Goal: Task Accomplishment & Management: Complete application form

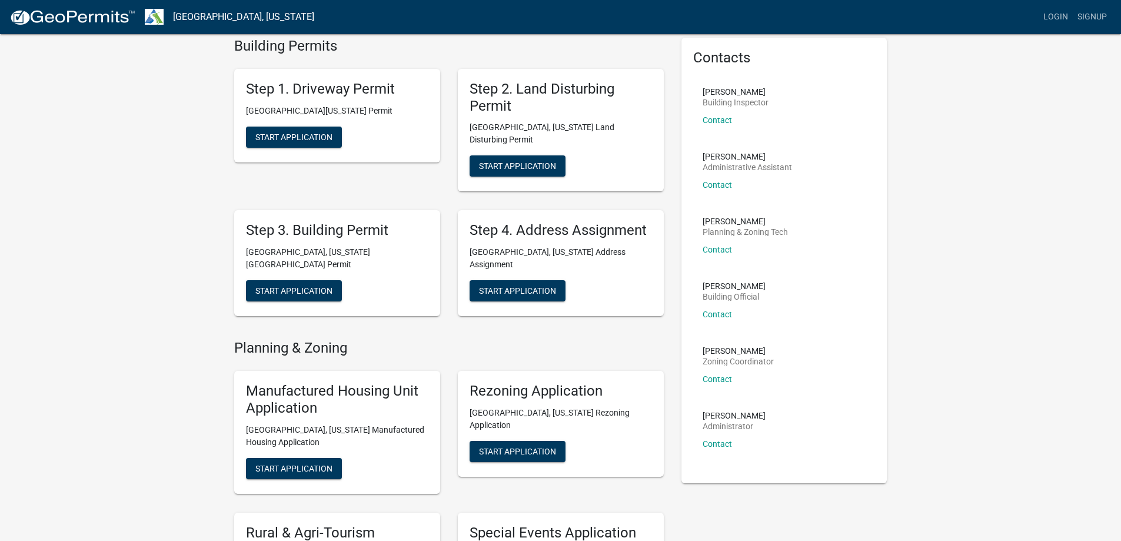
scroll to position [62, 0]
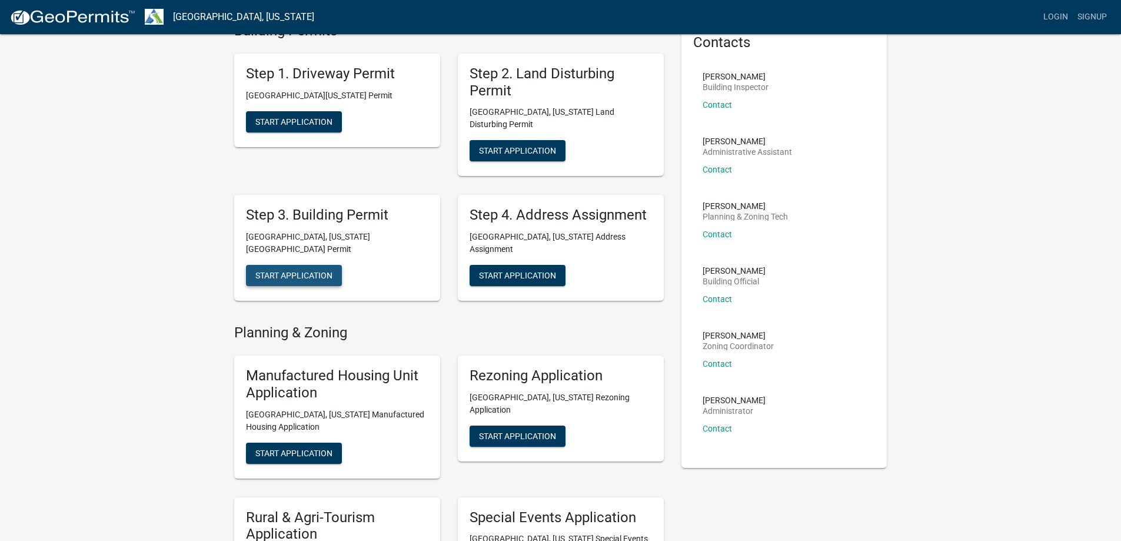
click at [284, 271] on span "Start Application" at bounding box center [293, 275] width 77 height 9
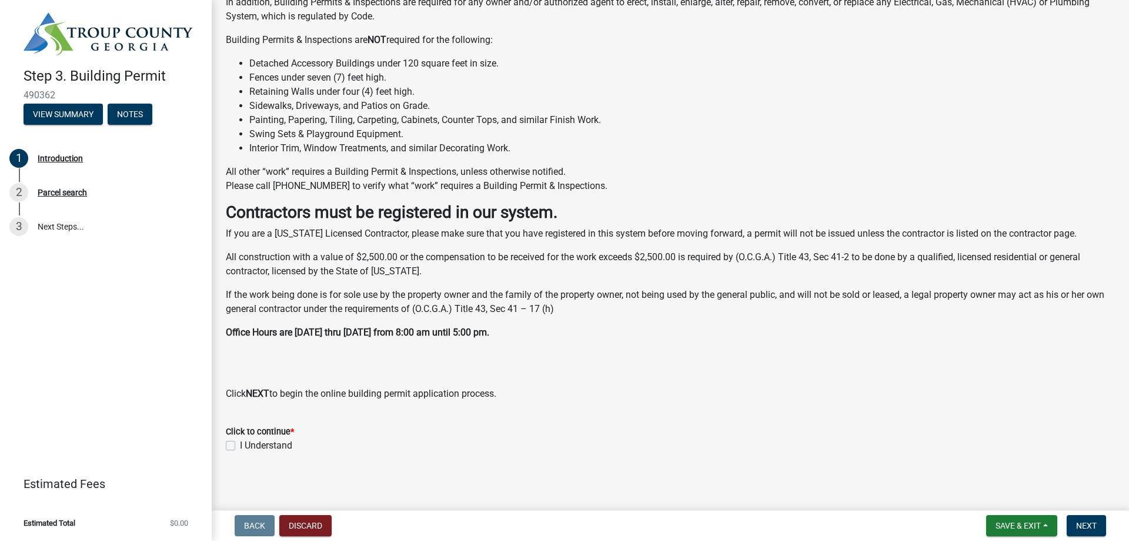
scroll to position [199, 0]
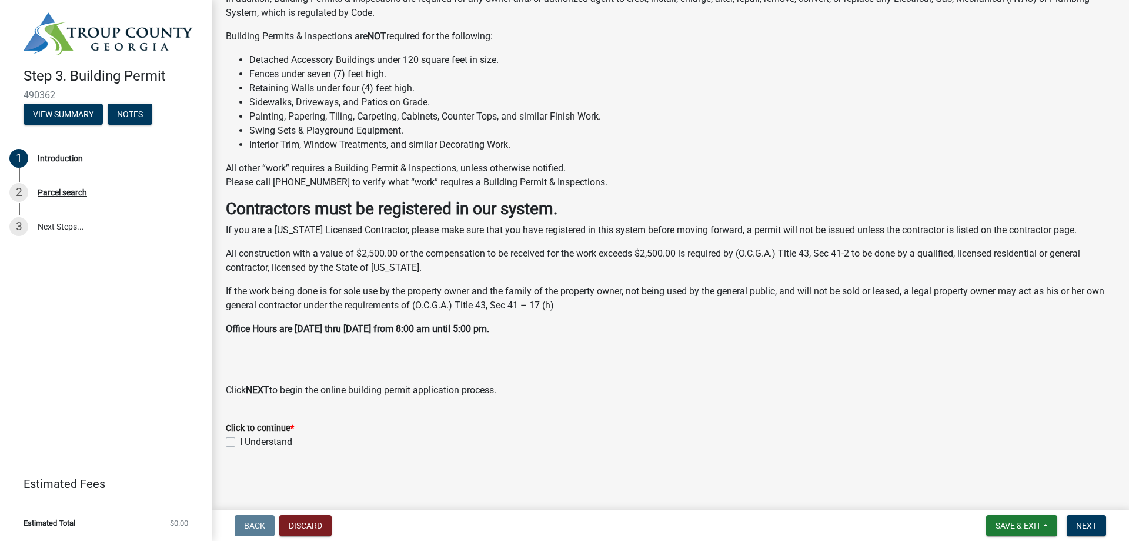
click at [240, 437] on label "I Understand" at bounding box center [266, 442] width 52 height 14
click at [240, 437] on input "I Understand" at bounding box center [244, 439] width 8 height 8
checkbox input "true"
click at [1078, 526] on span "Next" at bounding box center [1086, 525] width 21 height 9
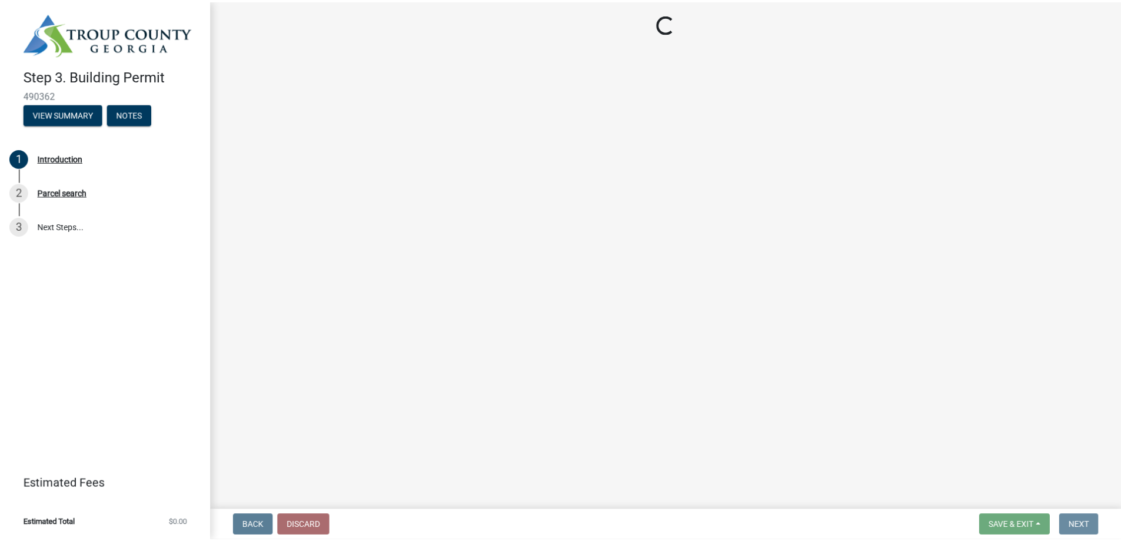
scroll to position [0, 0]
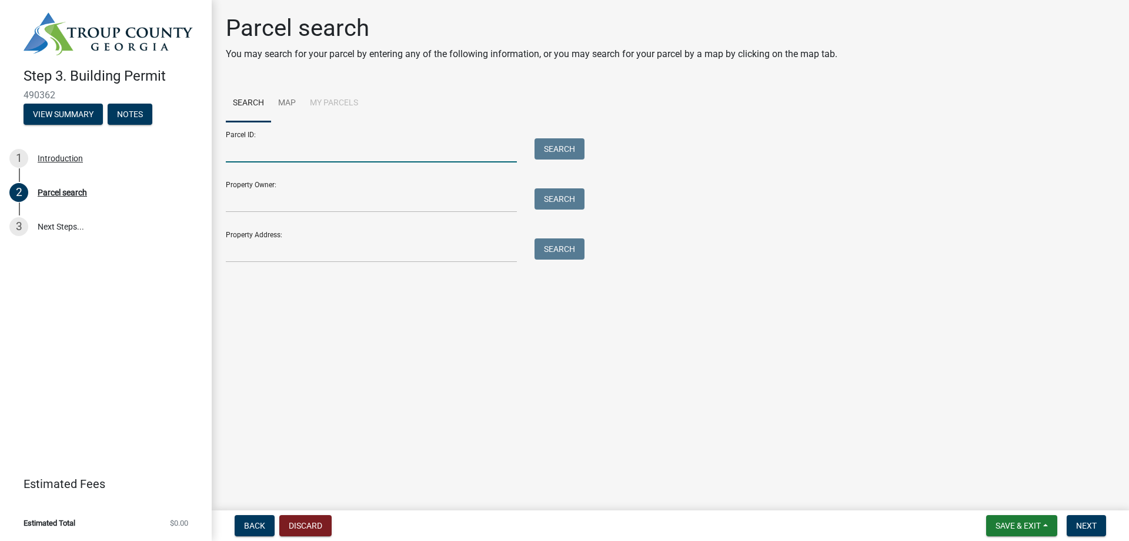
click at [235, 148] on input "Parcel ID:" at bounding box center [371, 150] width 291 height 24
type input "0371 000 008"
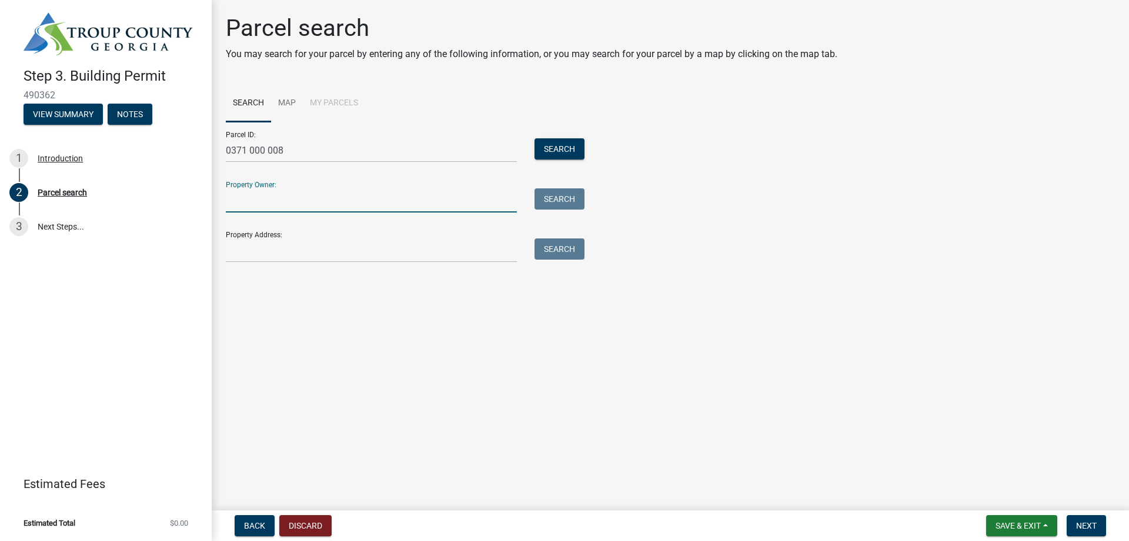
click at [228, 202] on input "Property Owner:" at bounding box center [371, 200] width 291 height 24
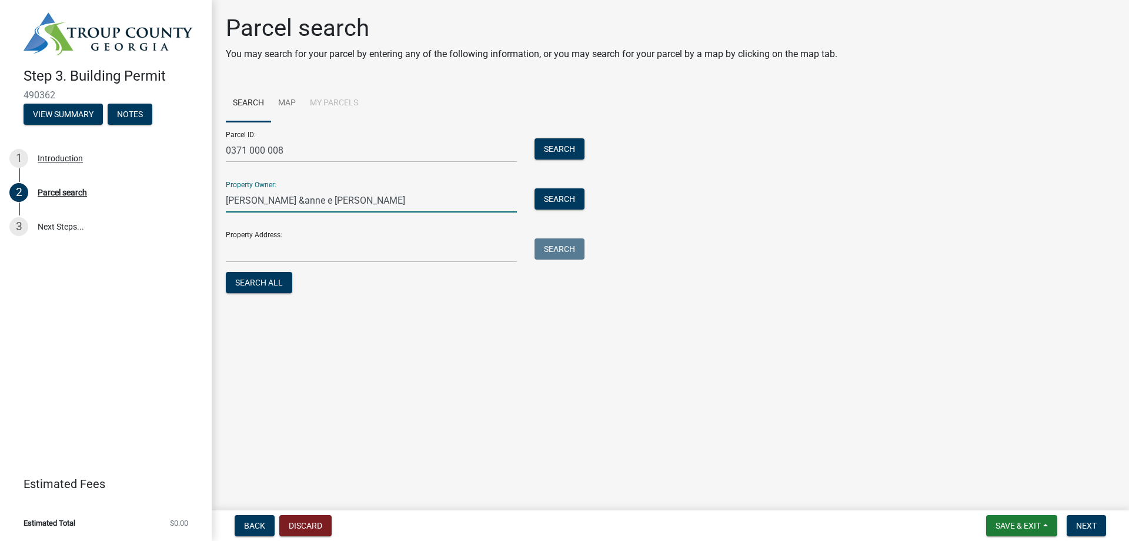
type input "charles d &anne e mallory"
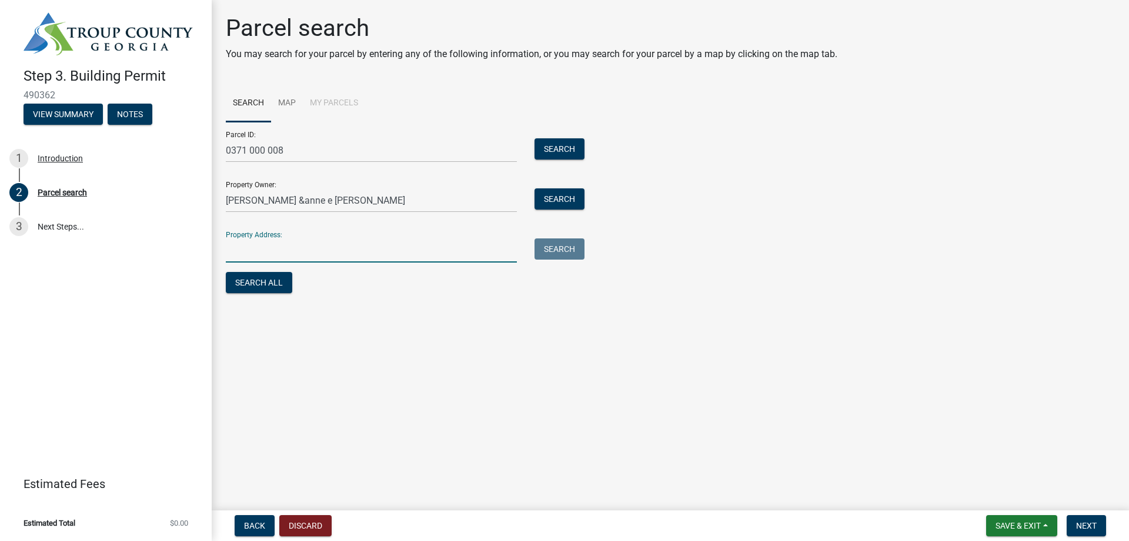
click at [233, 254] on input "Property Address:" at bounding box center [371, 250] width 291 height 24
type input "943 lower big springs rd. lagrange ga"
click at [1094, 524] on span "Next" at bounding box center [1086, 525] width 21 height 9
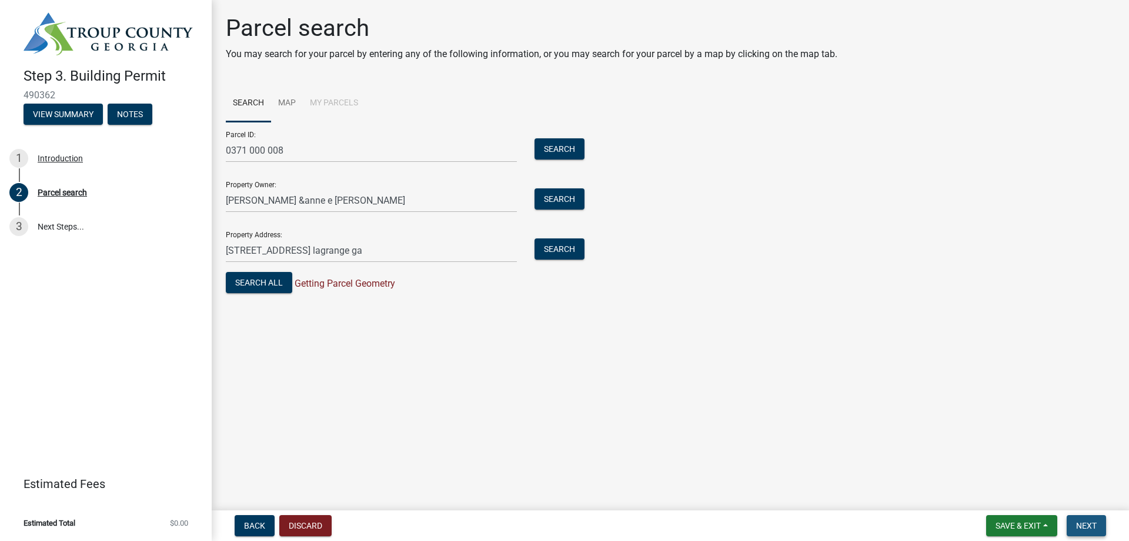
click at [1089, 522] on span "Next" at bounding box center [1086, 525] width 21 height 9
click at [259, 282] on button "Search All" at bounding box center [259, 282] width 66 height 21
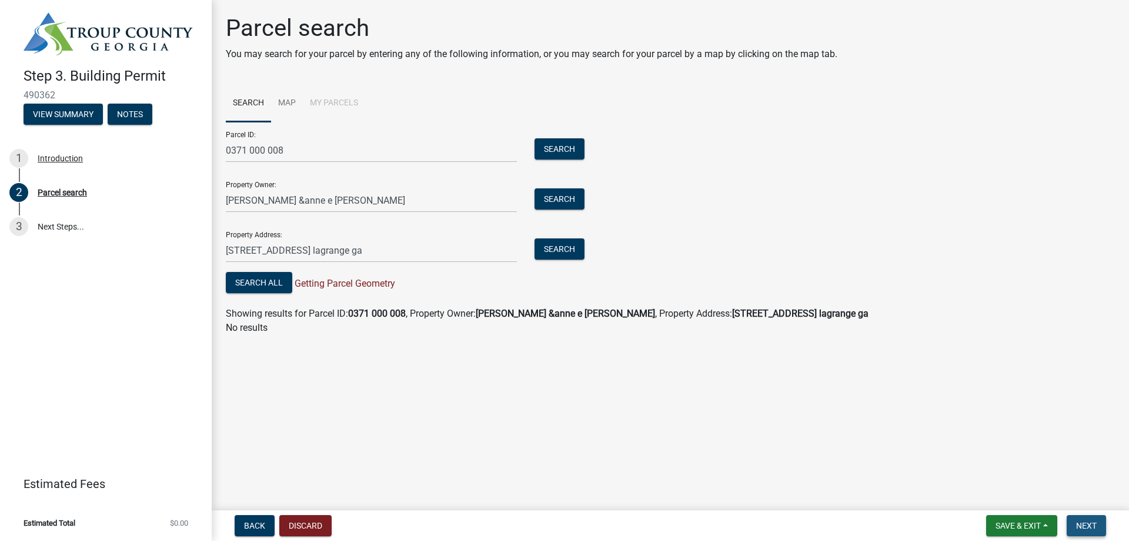
click at [1097, 524] on span "Next" at bounding box center [1086, 525] width 21 height 9
click at [57, 224] on link "3 Next Steps..." at bounding box center [106, 226] width 212 height 34
click at [546, 246] on button "Search" at bounding box center [560, 248] width 50 height 21
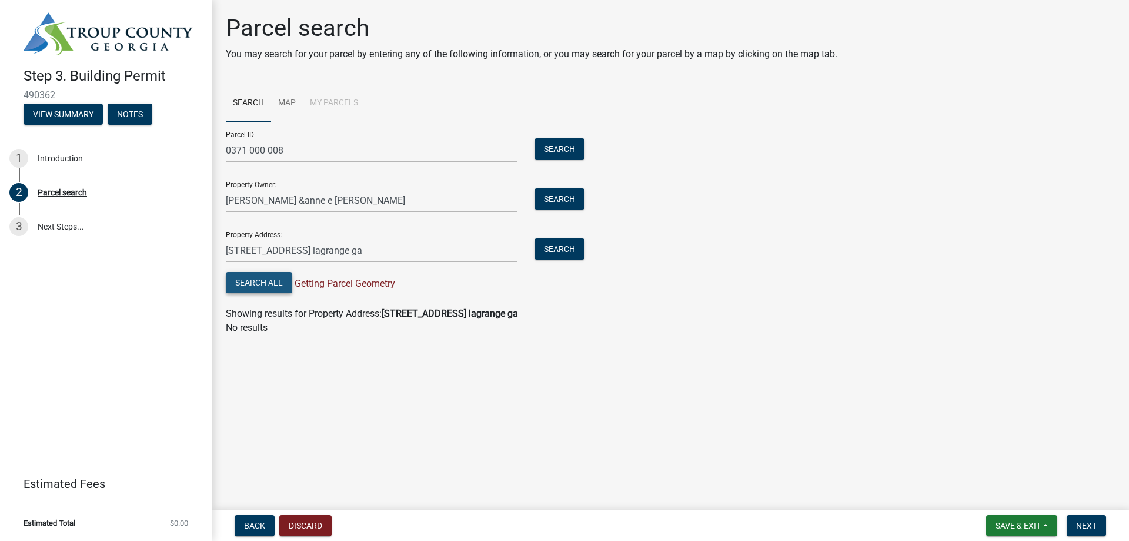
click at [259, 281] on button "Search All" at bounding box center [259, 282] width 66 height 21
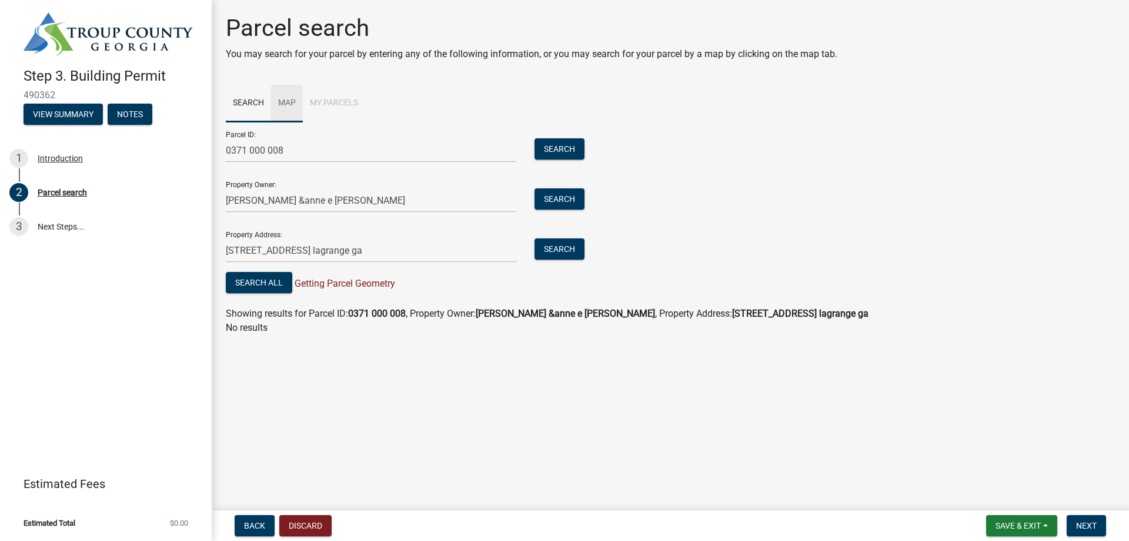
click at [285, 101] on link "Map" at bounding box center [287, 104] width 32 height 38
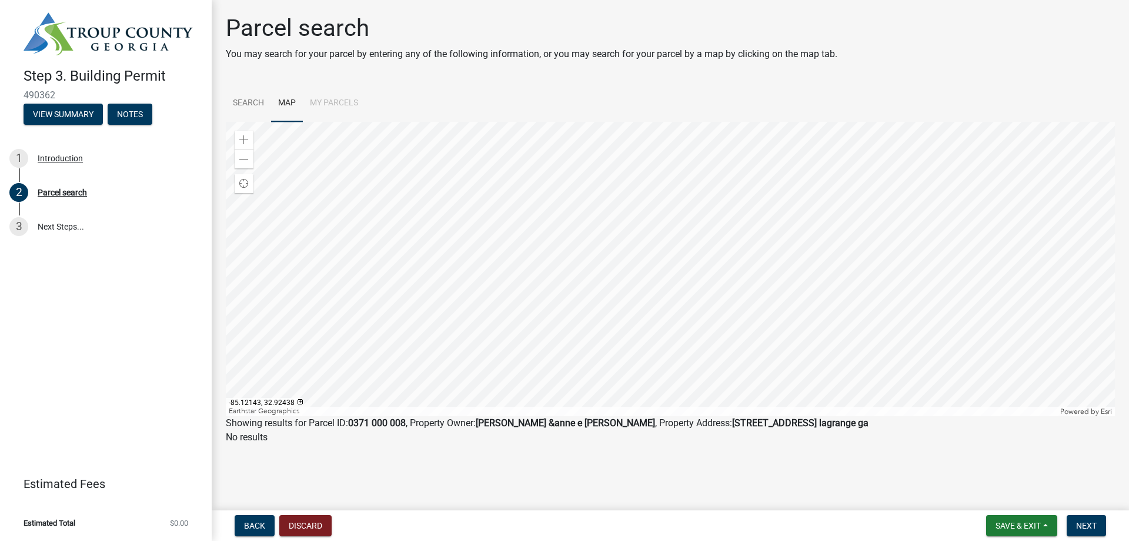
click at [588, 327] on div at bounding box center [670, 269] width 889 height 294
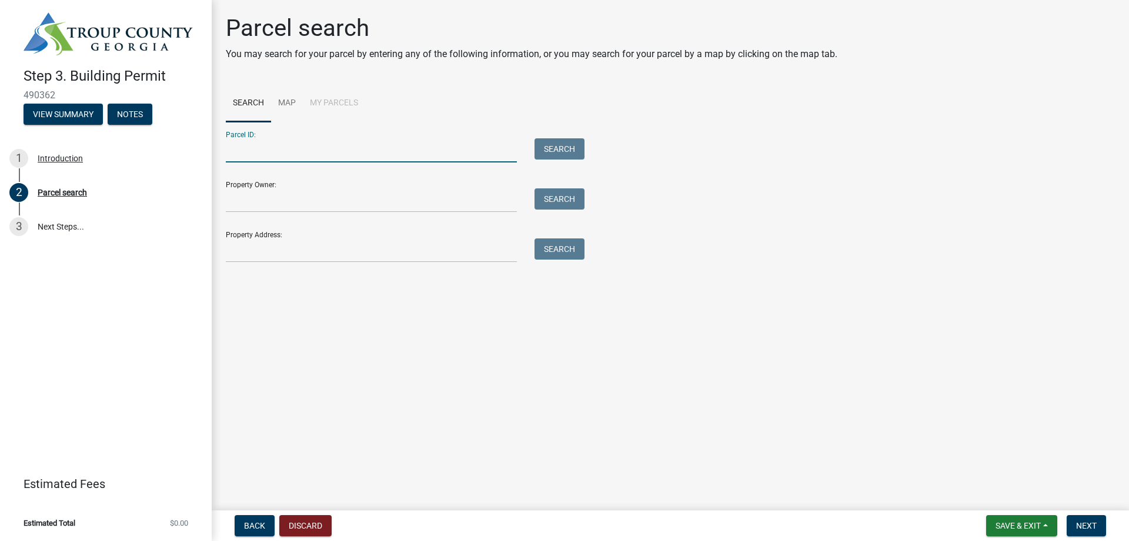
click at [239, 147] on input "Parcel ID:" at bounding box center [371, 150] width 291 height 24
click at [66, 188] on div "Parcel search" at bounding box center [62, 192] width 49 height 8
click at [237, 146] on input "Parcel ID:" at bounding box center [371, 150] width 291 height 24
click at [226, 154] on input "Parcel ID:" at bounding box center [371, 150] width 291 height 24
type input "0371000008"
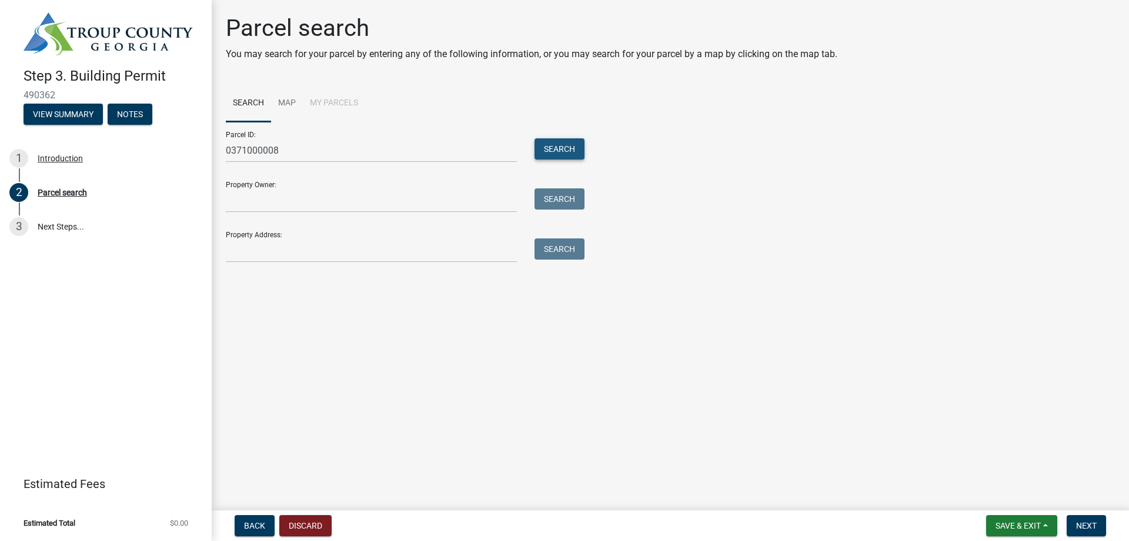
click at [549, 145] on button "Search" at bounding box center [560, 148] width 50 height 21
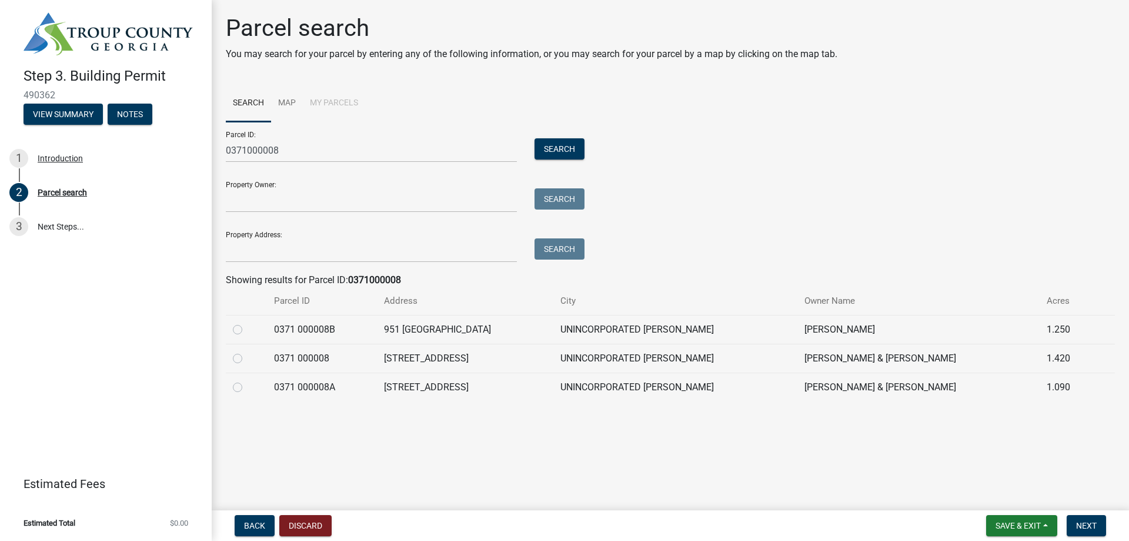
click at [247, 351] on label at bounding box center [247, 351] width 0 height 0
click at [247, 359] on 000008 "radio" at bounding box center [251, 355] width 8 height 8
radio 000008 "true"
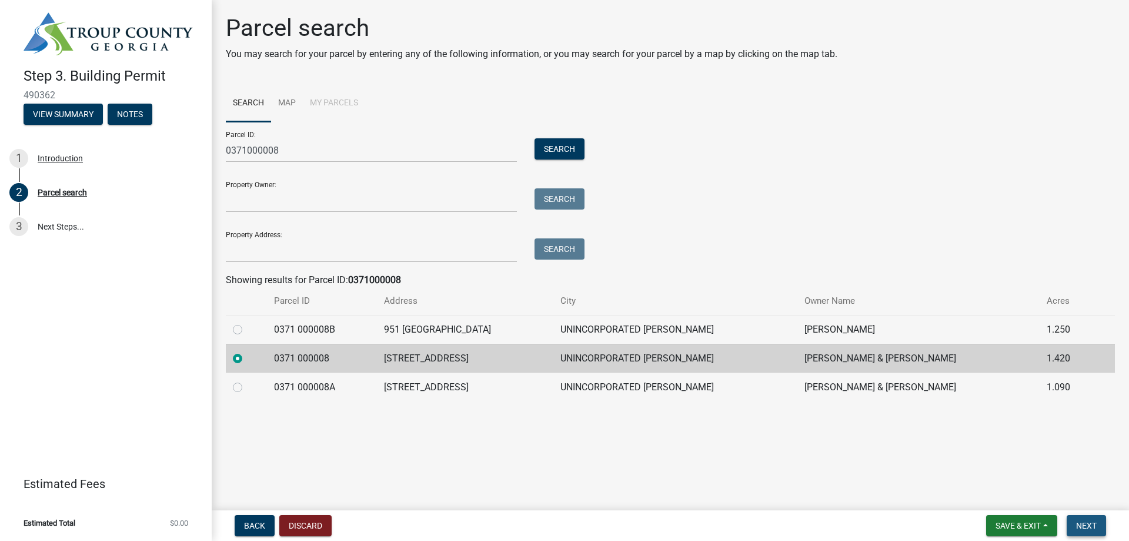
click at [1089, 523] on span "Next" at bounding box center [1086, 525] width 21 height 9
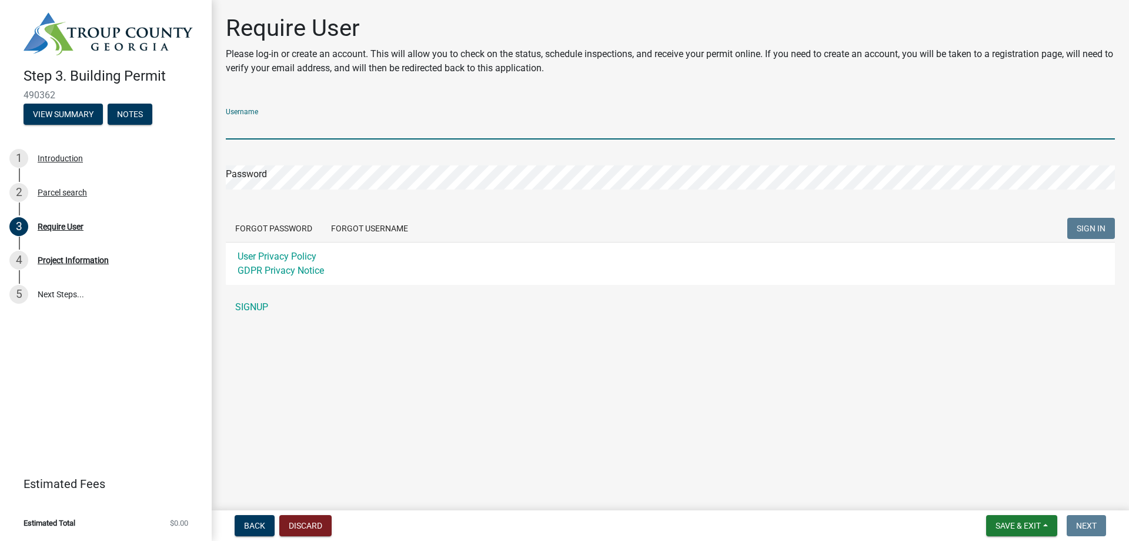
click at [285, 121] on input "Username" at bounding box center [670, 127] width 889 height 24
click at [250, 308] on div "Username Password Forgot Password Forgot Username SIGN IN User Privacy Policy G…" at bounding box center [670, 209] width 889 height 220
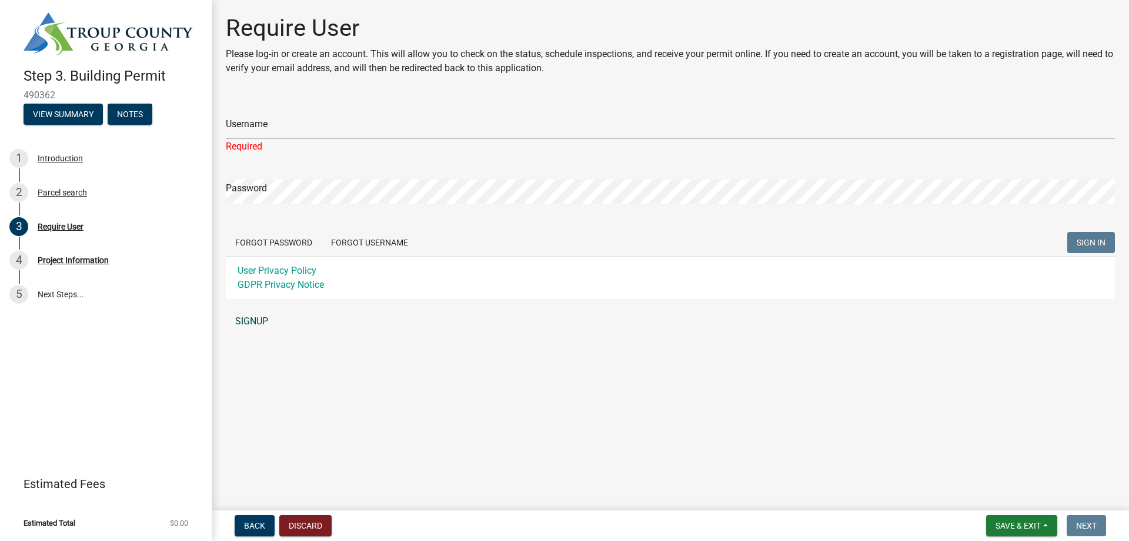
click at [249, 315] on link "SIGNUP" at bounding box center [670, 321] width 889 height 24
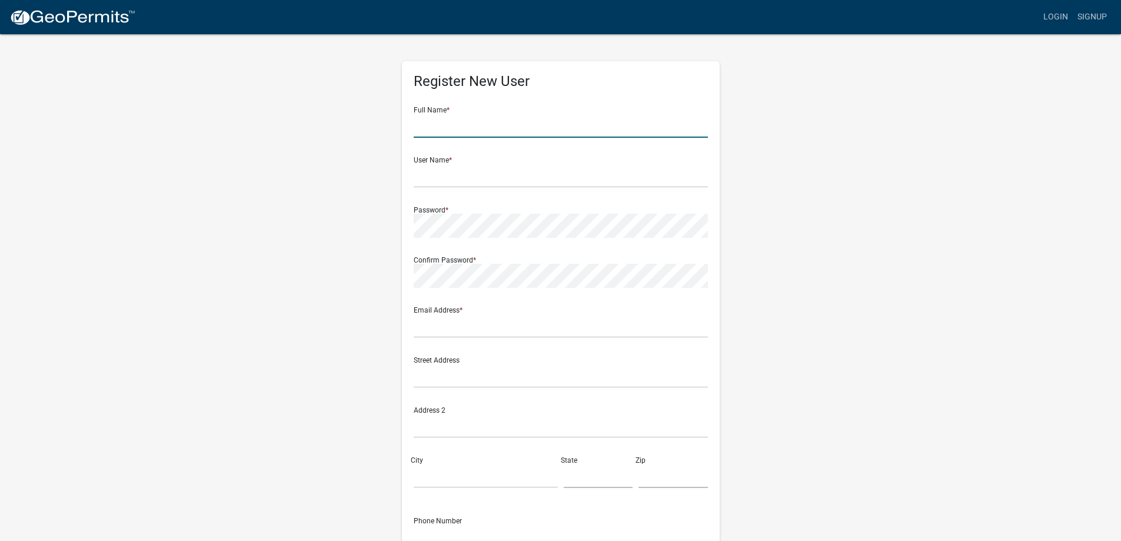
click at [451, 134] on input "text" at bounding box center [561, 126] width 294 height 24
type input "Mitchell Paul Seymour"
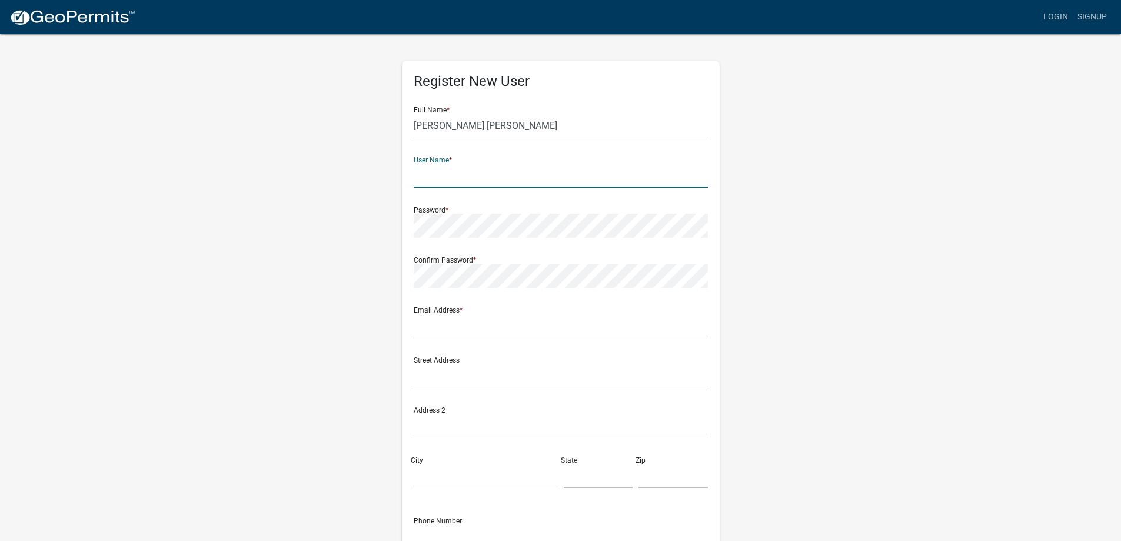
click at [449, 165] on input "text" at bounding box center [561, 176] width 294 height 24
type input "pmseymour63"
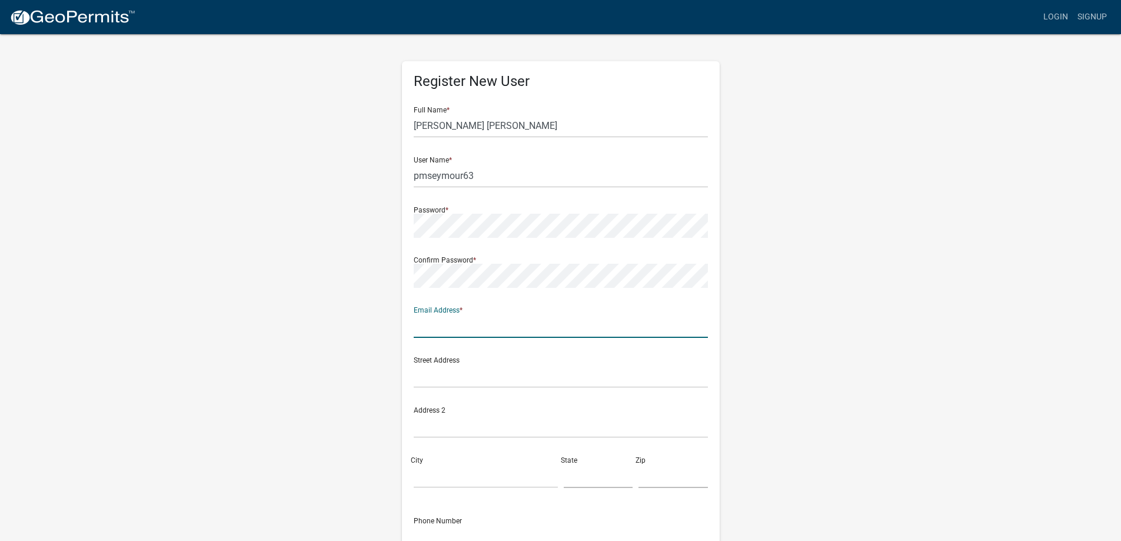
click at [490, 334] on input "text" at bounding box center [561, 326] width 294 height 24
type input "[EMAIL_ADDRESS][DOMAIN_NAME]"
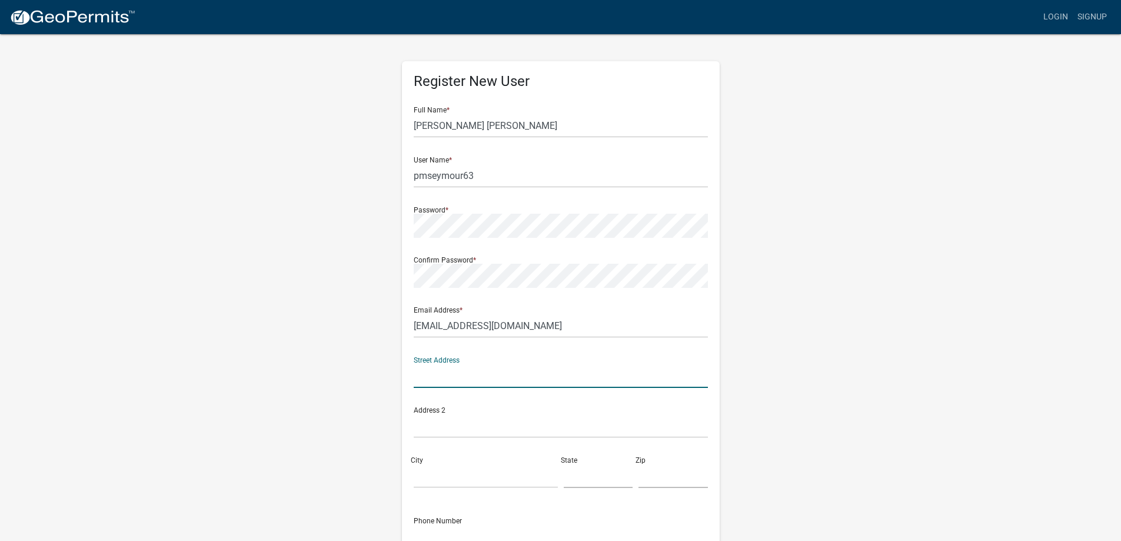
click at [487, 368] on input "text" at bounding box center [561, 376] width 294 height 24
type input "827 New Franklin rd"
click at [452, 475] on input "City" at bounding box center [486, 476] width 144 height 24
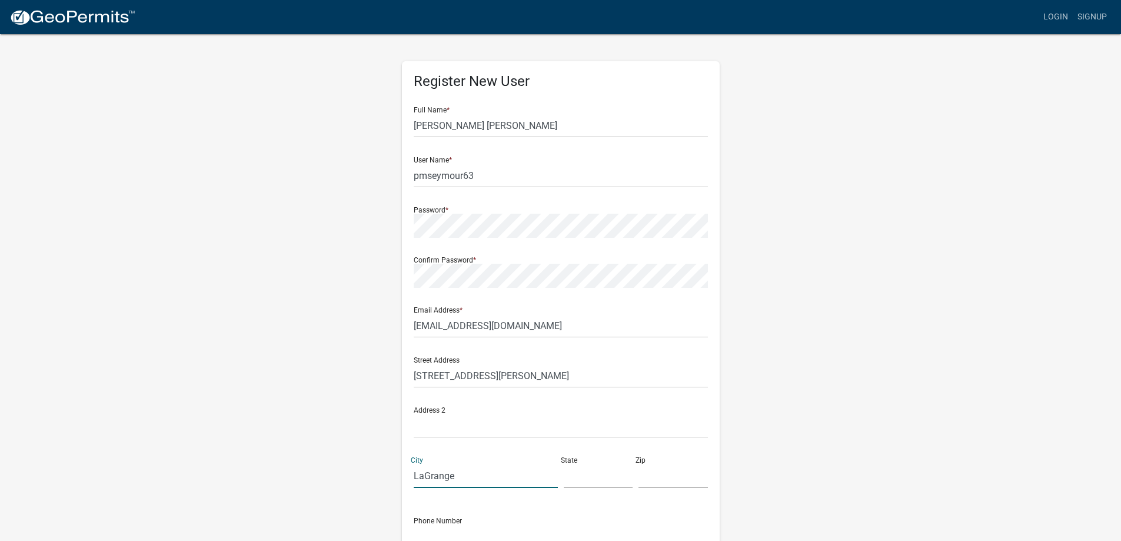
type input "LaGrange"
click at [582, 475] on input "text" at bounding box center [598, 476] width 69 height 24
type input "GA"
click at [646, 470] on input "text" at bounding box center [672, 476] width 69 height 24
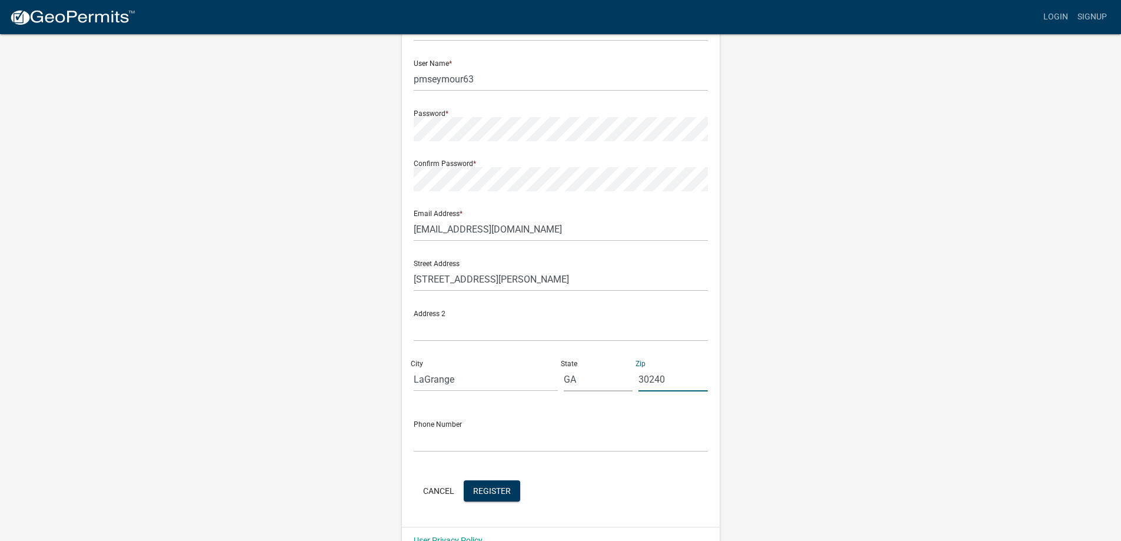
scroll to position [122, 0]
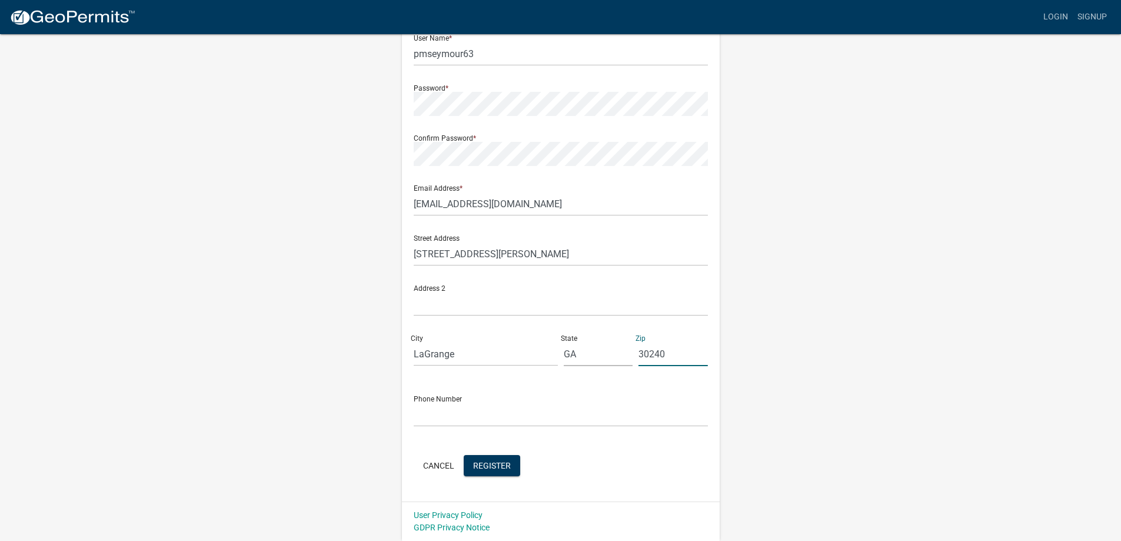
type input "30240"
click at [474, 409] on input "text" at bounding box center [561, 414] width 294 height 24
type input "7065232251"
click at [505, 463] on span "Register" at bounding box center [492, 464] width 38 height 9
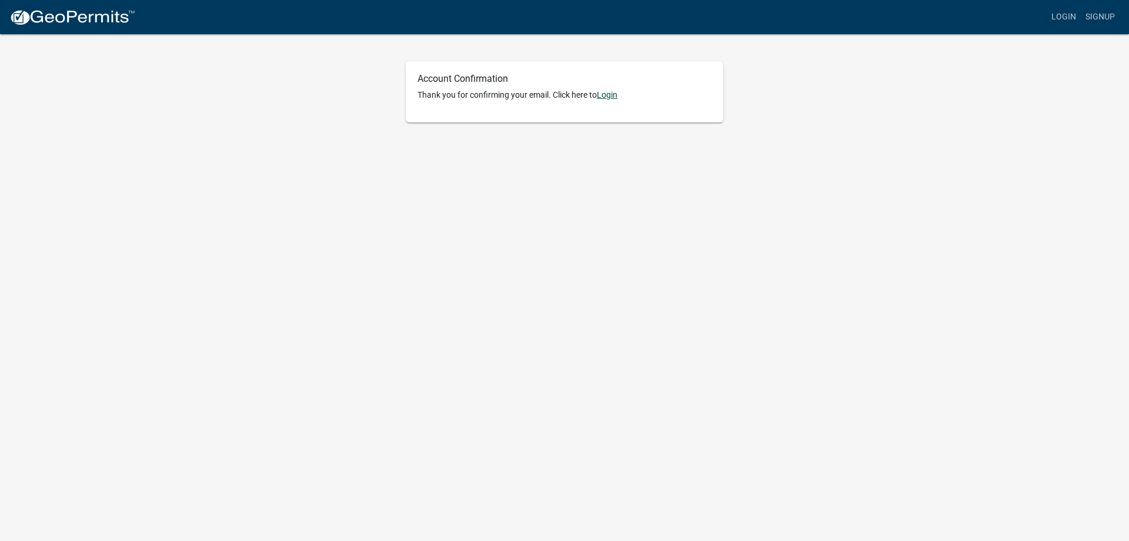
click at [608, 95] on link "Login" at bounding box center [607, 94] width 21 height 9
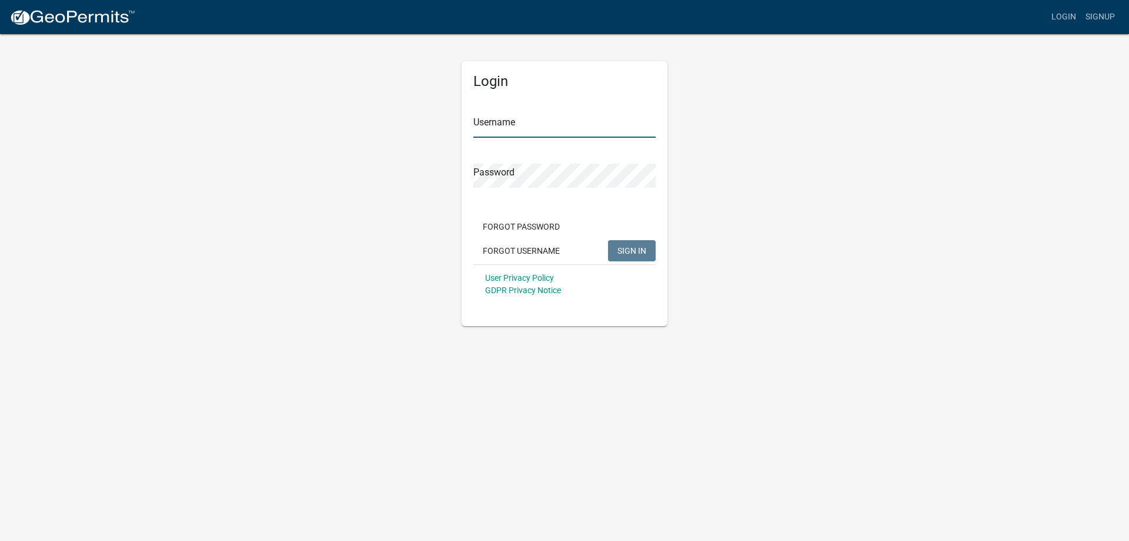
type input "pmseymour63"
click at [626, 255] on span "SIGN IN" at bounding box center [632, 249] width 29 height 9
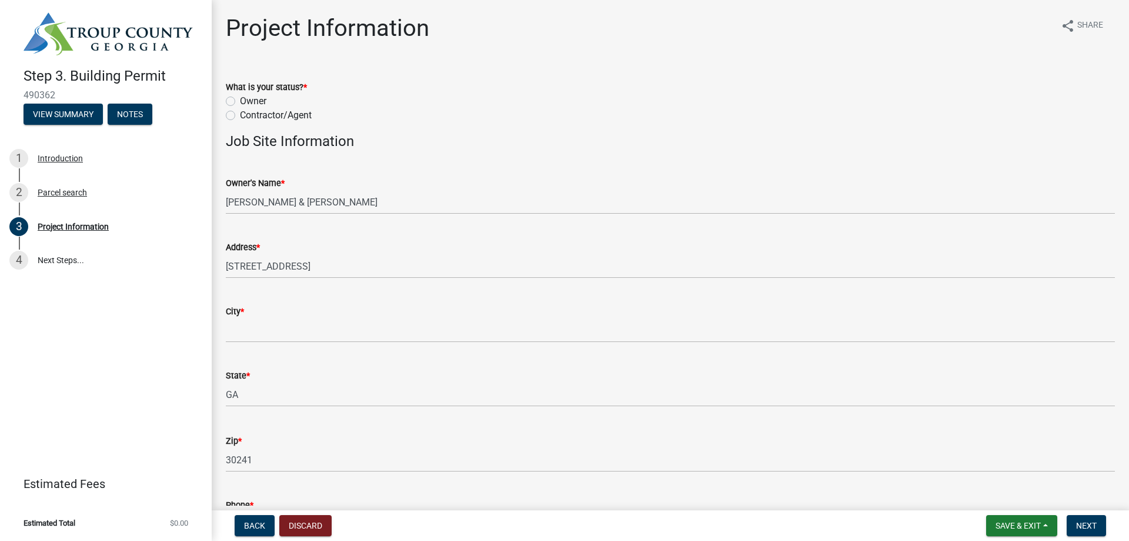
click at [240, 102] on label "Owner" at bounding box center [253, 101] width 26 height 14
click at [240, 102] on input "Owner" at bounding box center [244, 98] width 8 height 8
radio input "true"
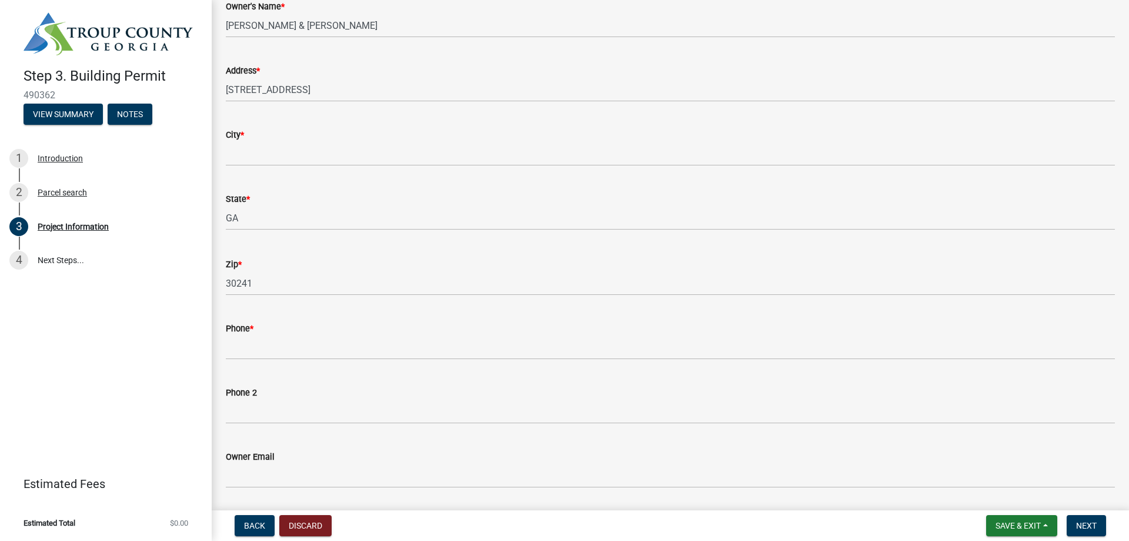
scroll to position [59, 0]
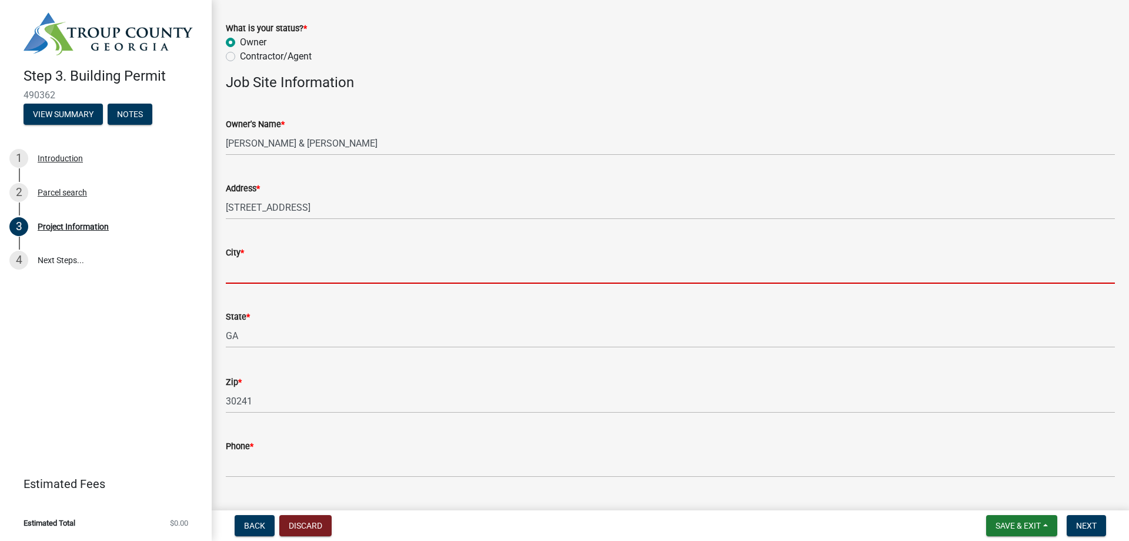
click at [304, 268] on input "City *" at bounding box center [670, 271] width 889 height 24
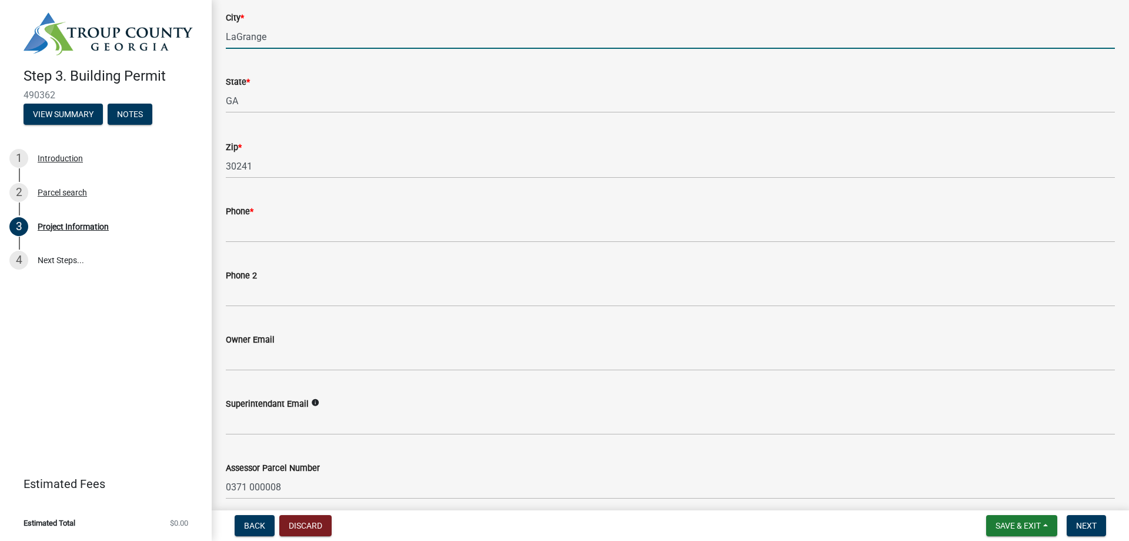
scroll to position [294, 0]
type input "LaGrange"
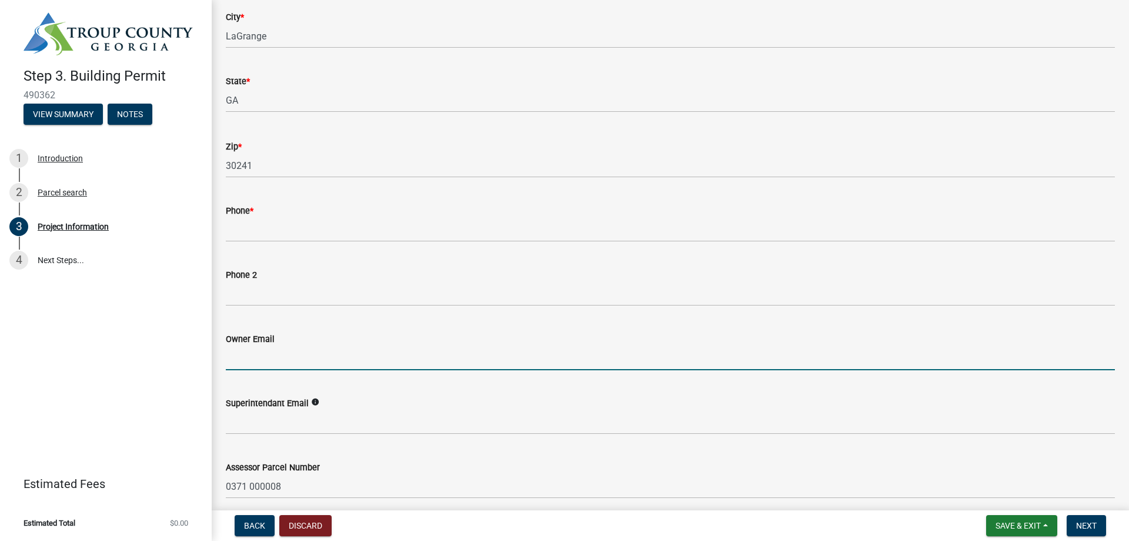
click at [290, 359] on input "Owner Email" at bounding box center [670, 358] width 889 height 24
type input "[EMAIL_ADDRESS][DOMAIN_NAME]"
click at [314, 402] on icon "info" at bounding box center [315, 402] width 8 height 8
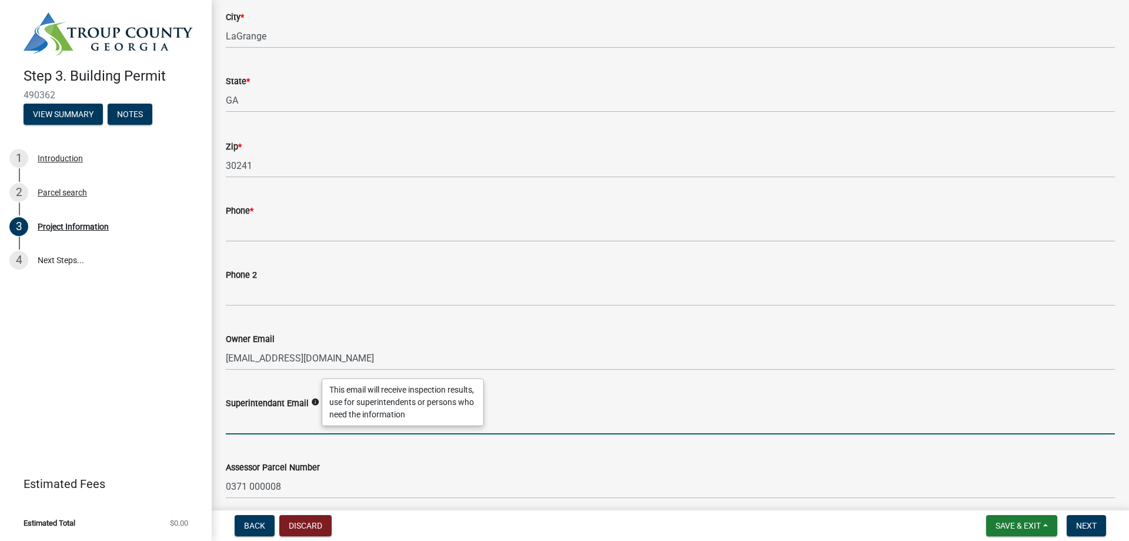
click at [305, 421] on input "Superintendant Email" at bounding box center [670, 422] width 889 height 24
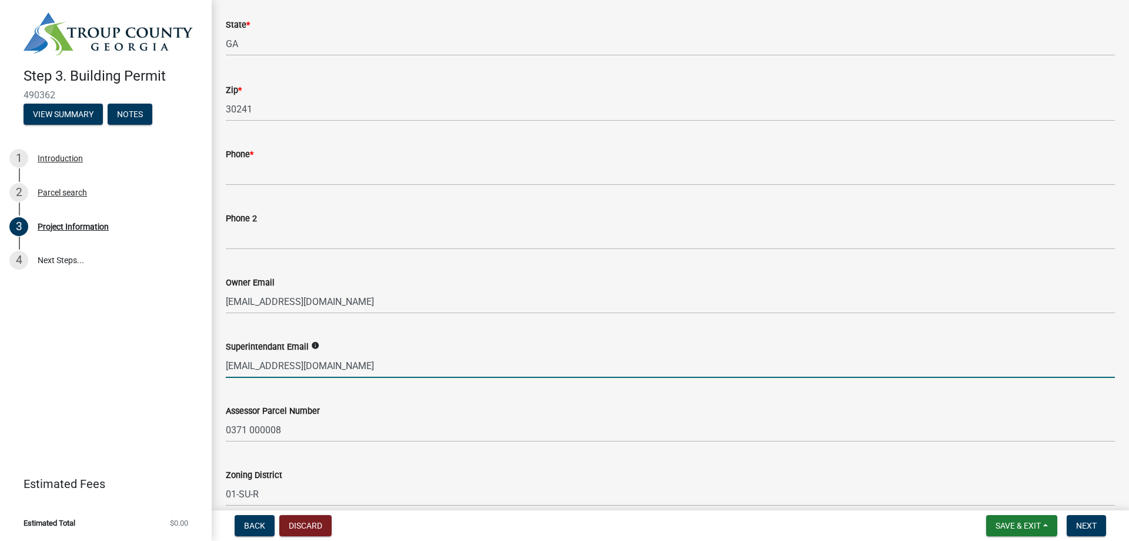
scroll to position [471, 0]
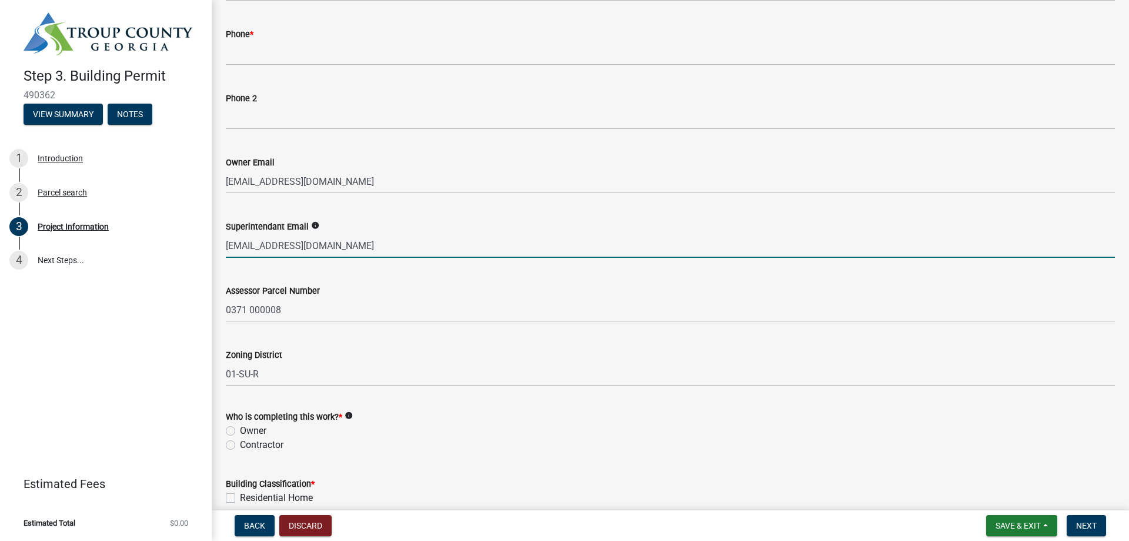
type input "[EMAIL_ADDRESS][DOMAIN_NAME]"
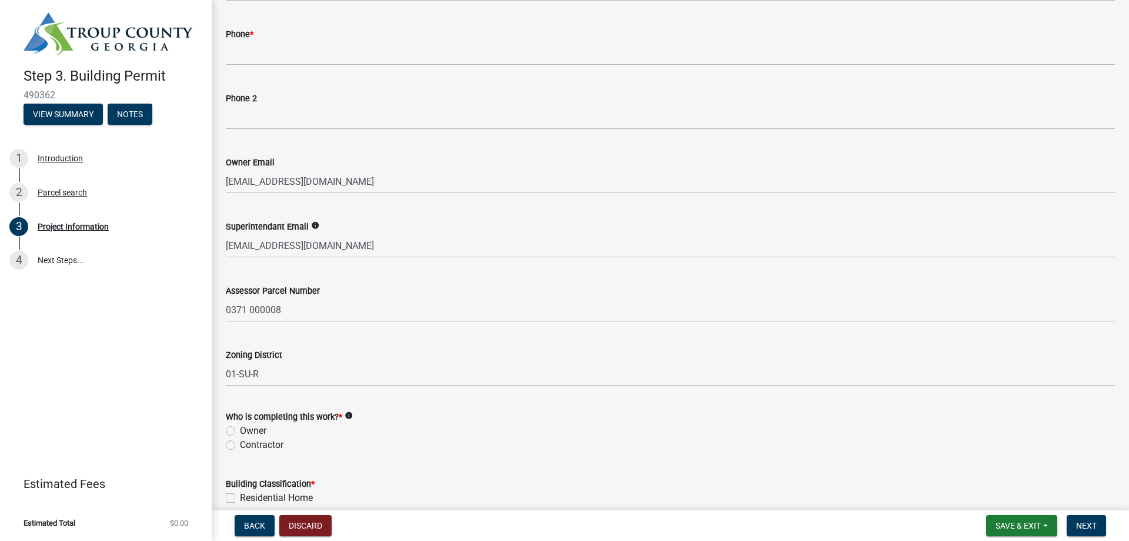
click at [240, 433] on label "Owner" at bounding box center [253, 431] width 26 height 14
click at [240, 431] on input "Owner" at bounding box center [244, 428] width 8 height 8
radio input "true"
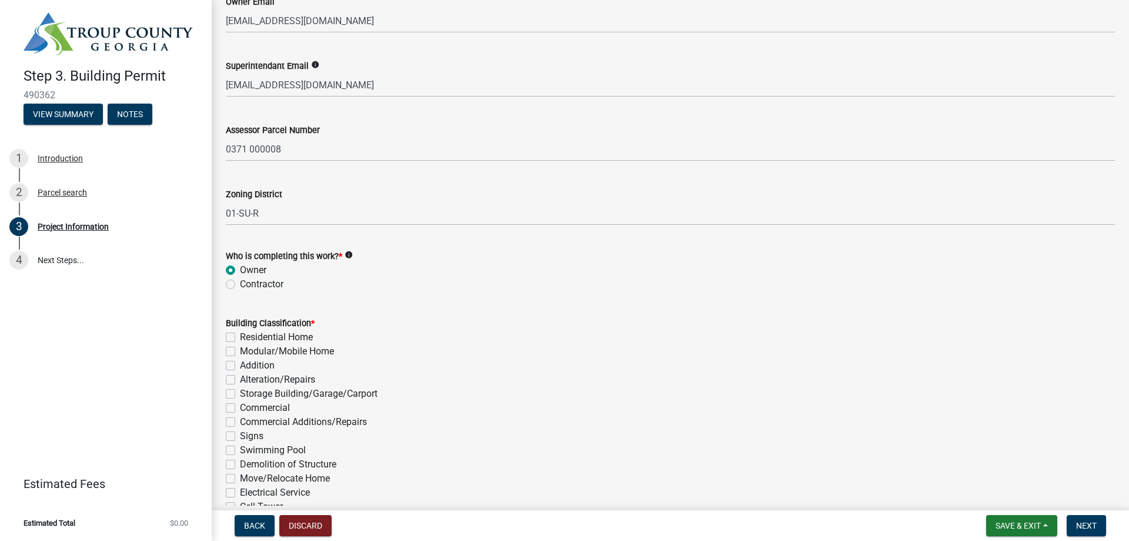
scroll to position [647, 0]
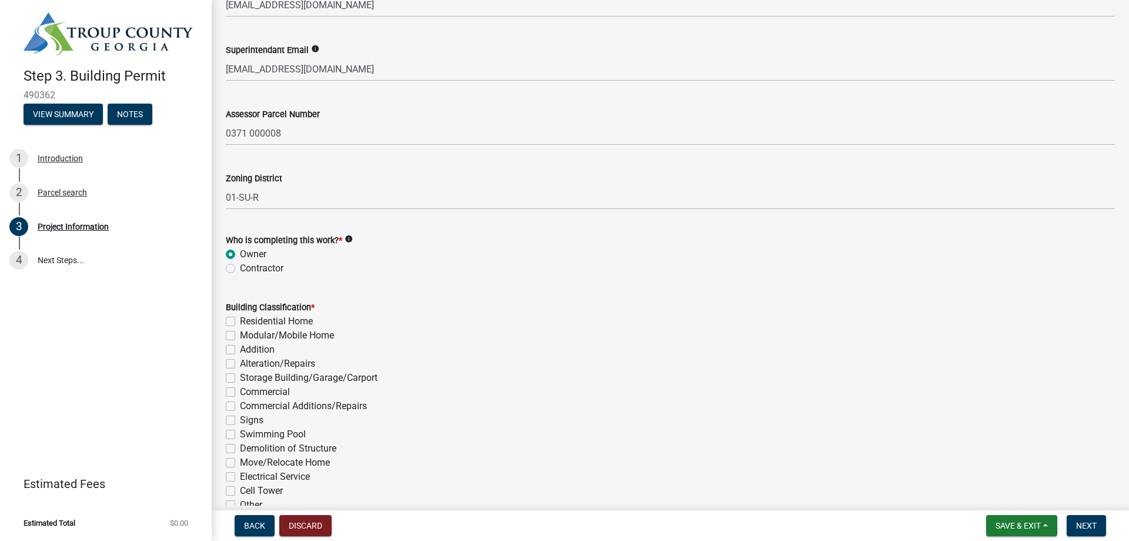
click at [240, 320] on label "Residential Home" at bounding box center [276, 321] width 73 height 14
click at [240, 320] on input "Residential Home" at bounding box center [244, 318] width 8 height 8
checkbox input "true"
checkbox input "false"
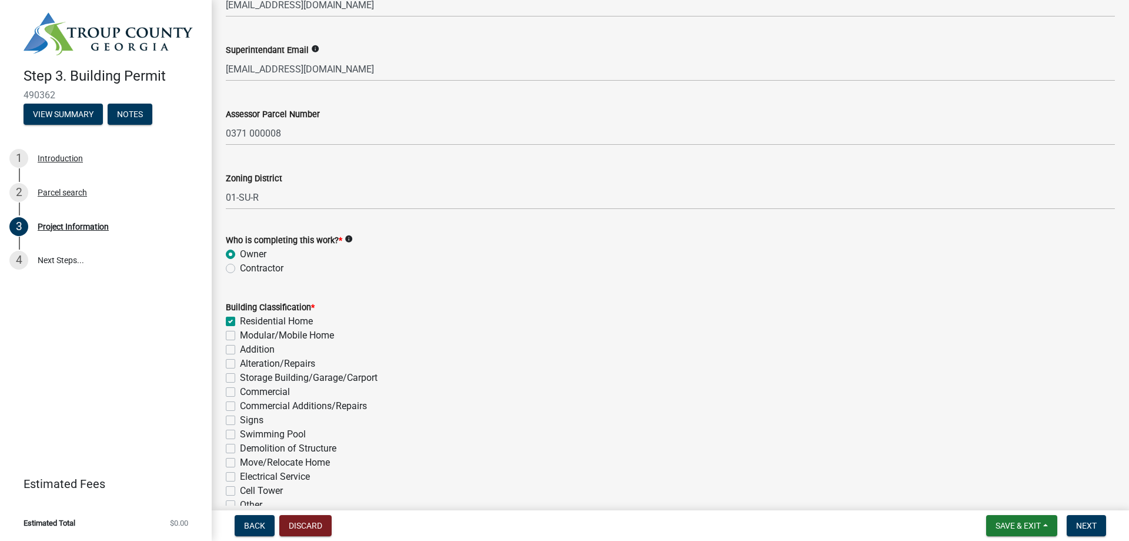
checkbox input "false"
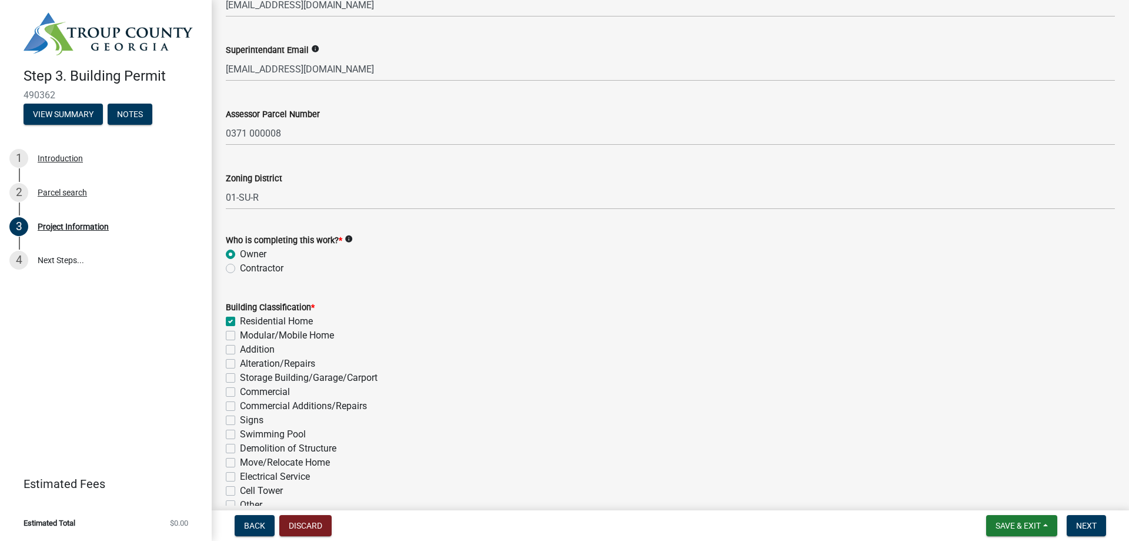
checkbox input "false"
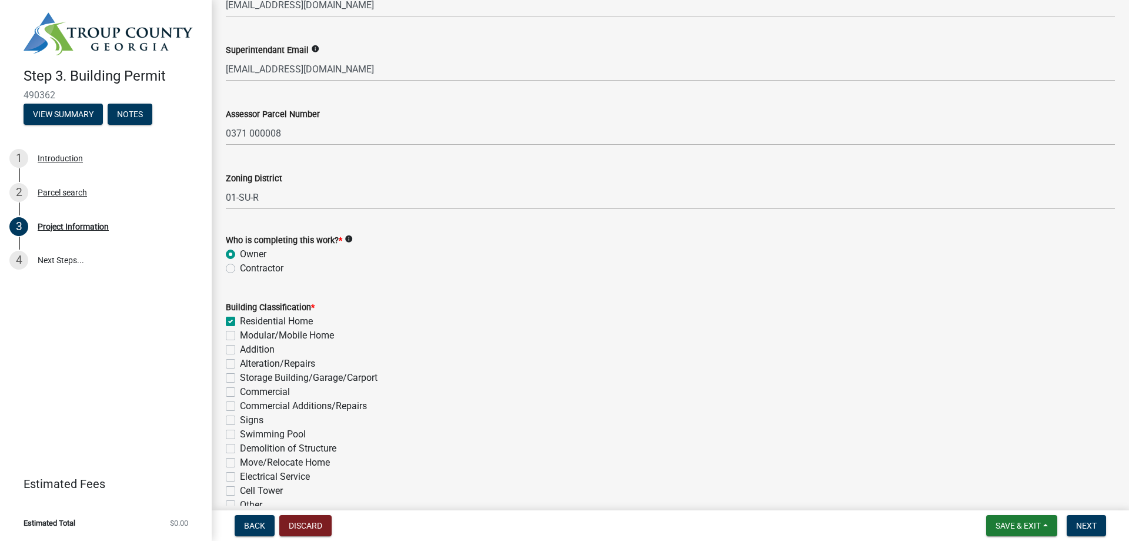
checkbox input "false"
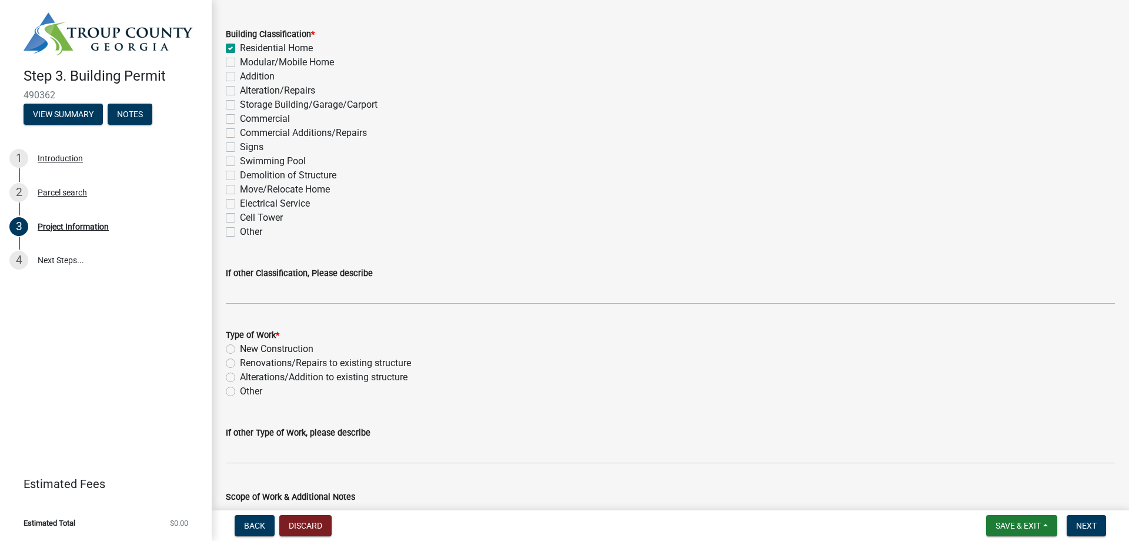
scroll to position [941, 0]
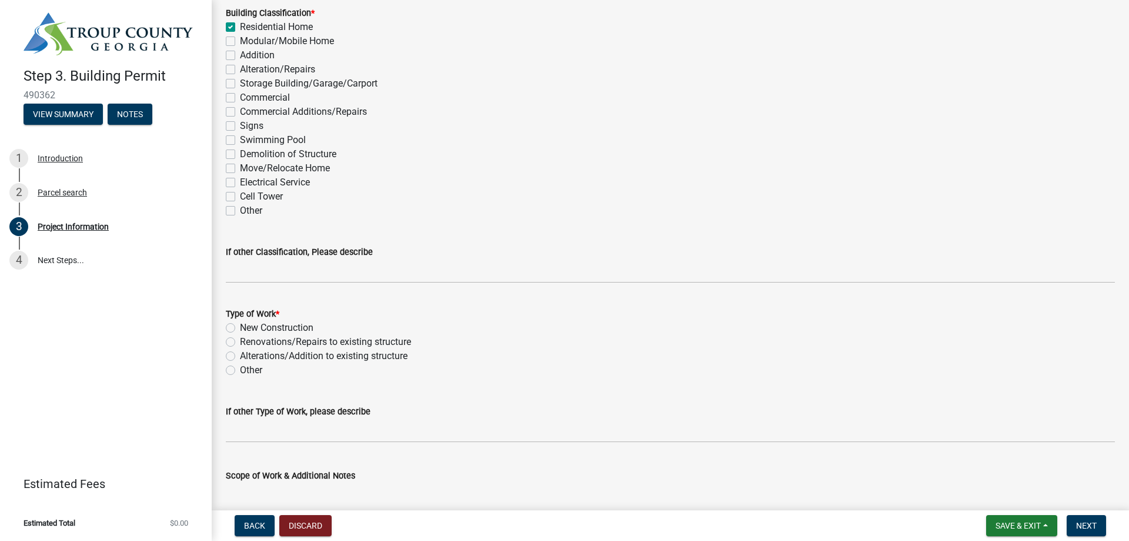
click at [240, 374] on label "Other" at bounding box center [251, 370] width 22 height 14
click at [240, 371] on input "Other" at bounding box center [244, 367] width 8 height 8
radio input "true"
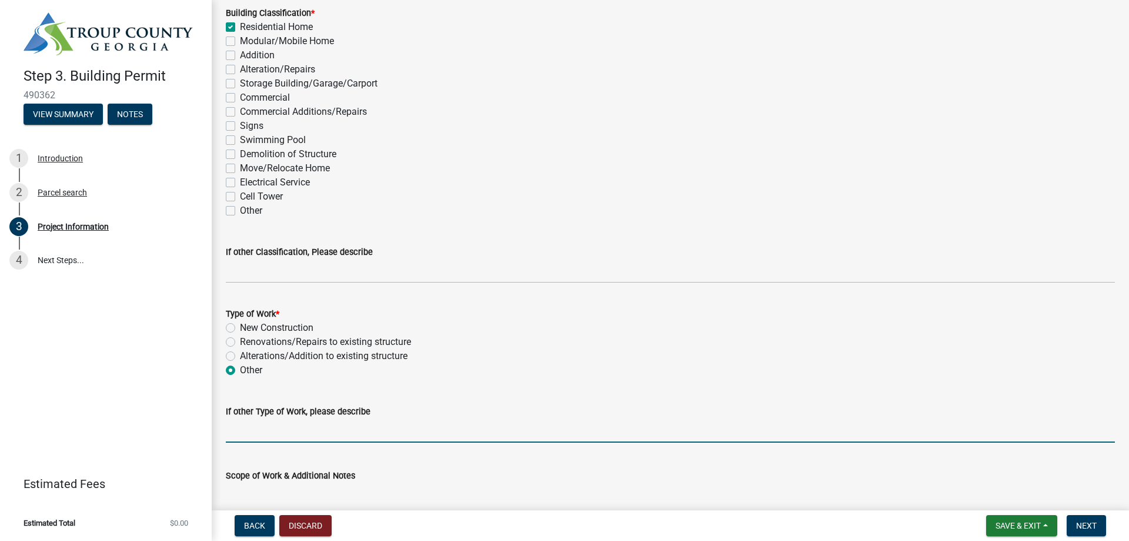
click at [248, 428] on input "If other Type of Work, please describe" at bounding box center [670, 430] width 889 height 24
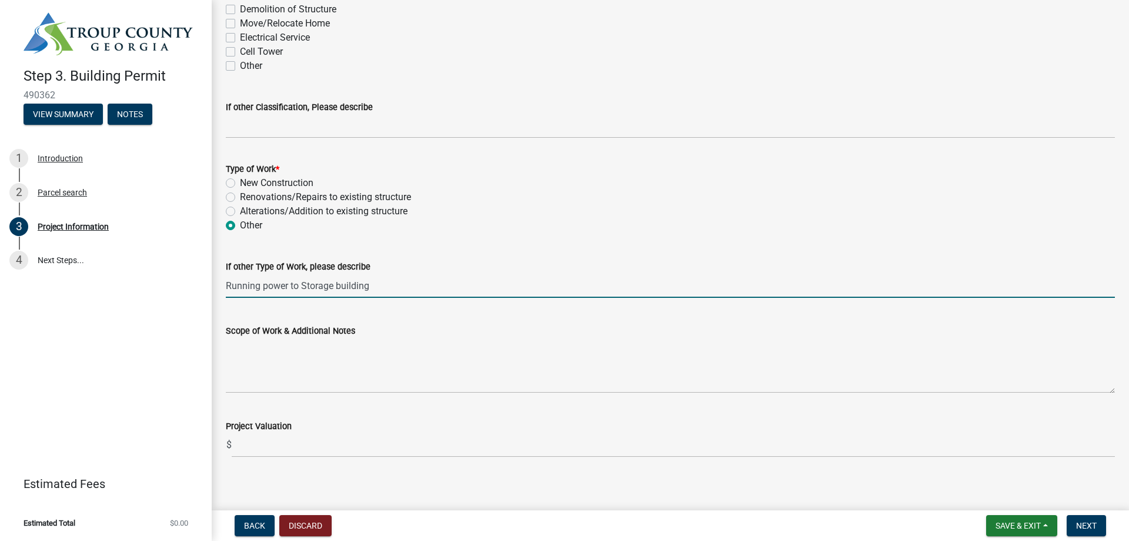
scroll to position [1094, 0]
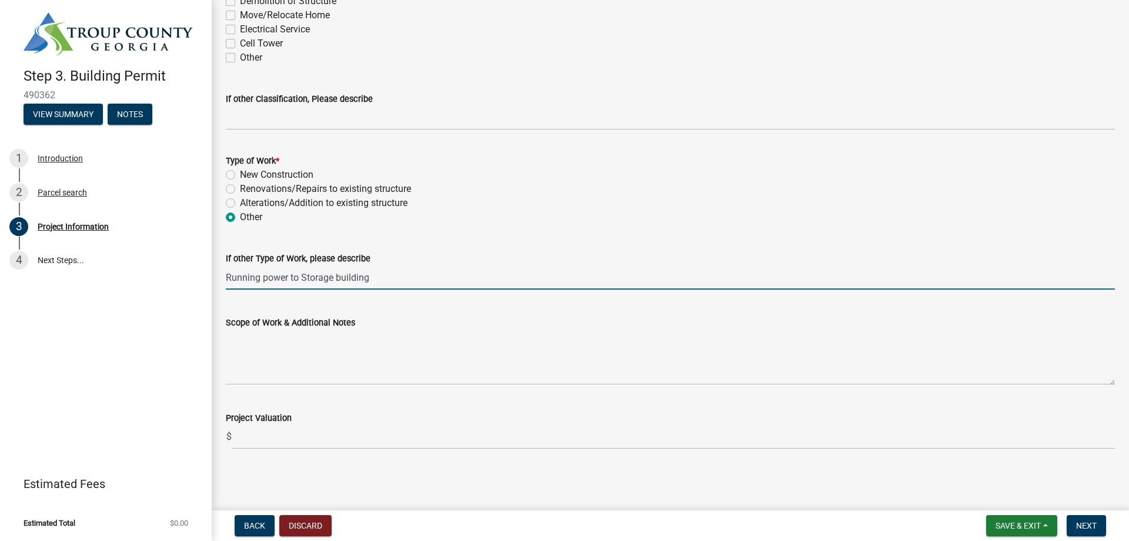
type input "Running power to Storage building"
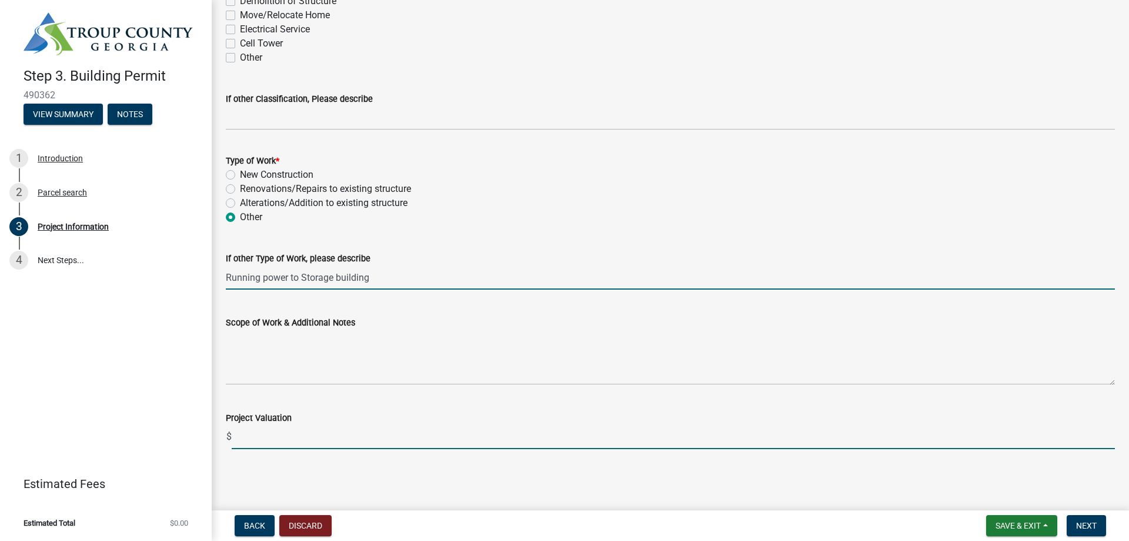
click at [295, 444] on input "text" at bounding box center [674, 437] width 884 height 24
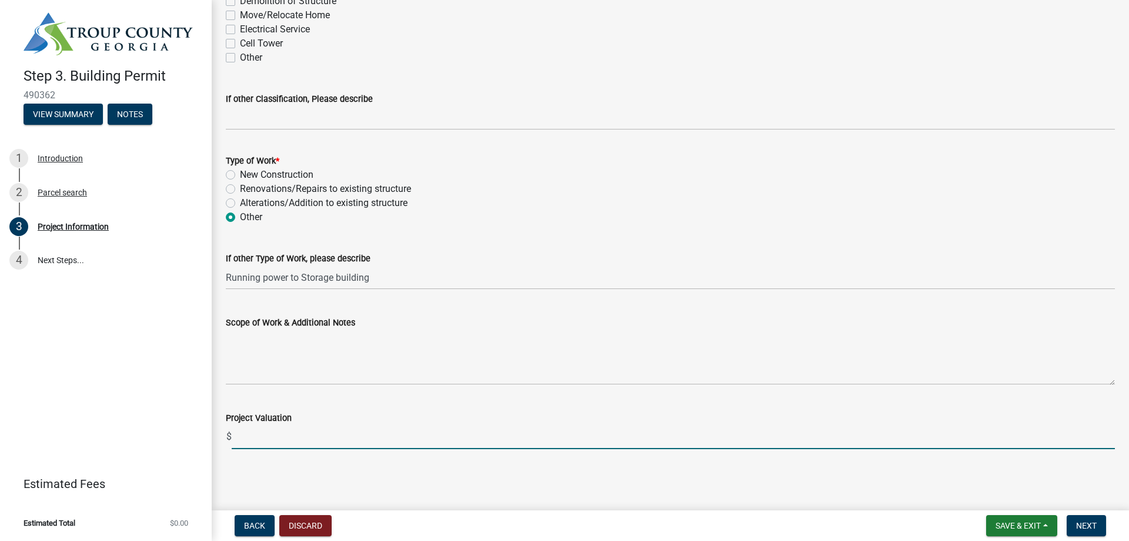
type input "3"
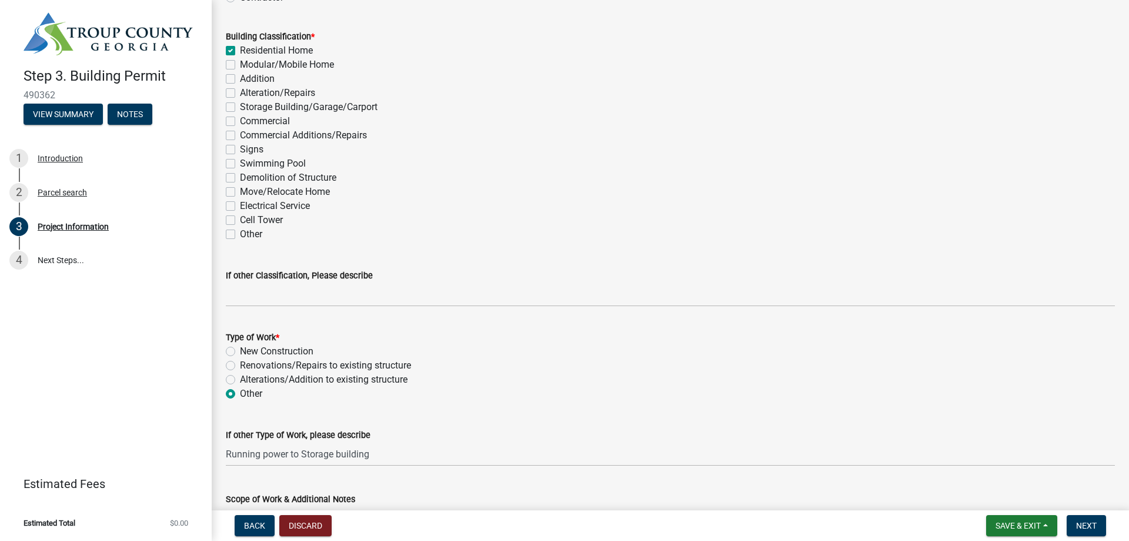
scroll to position [976, 0]
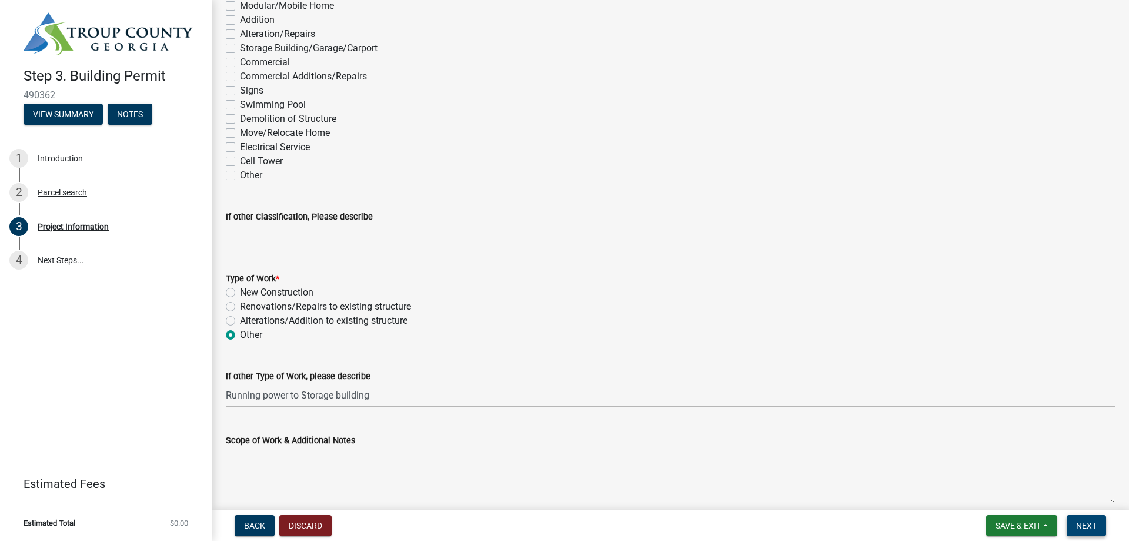
type input "2500"
click at [1076, 522] on span "Next" at bounding box center [1086, 525] width 21 height 9
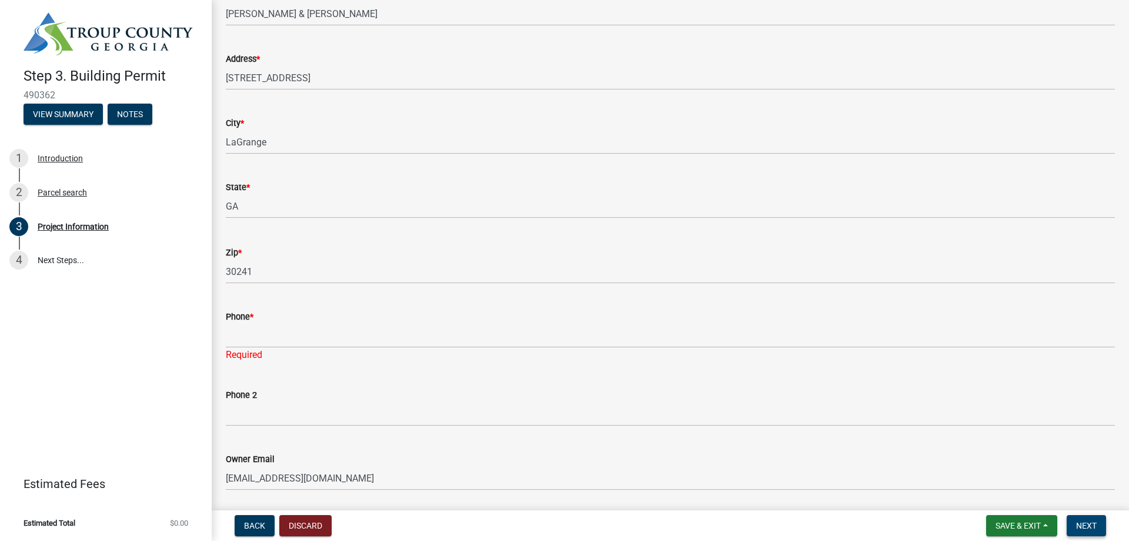
scroll to position [226, 0]
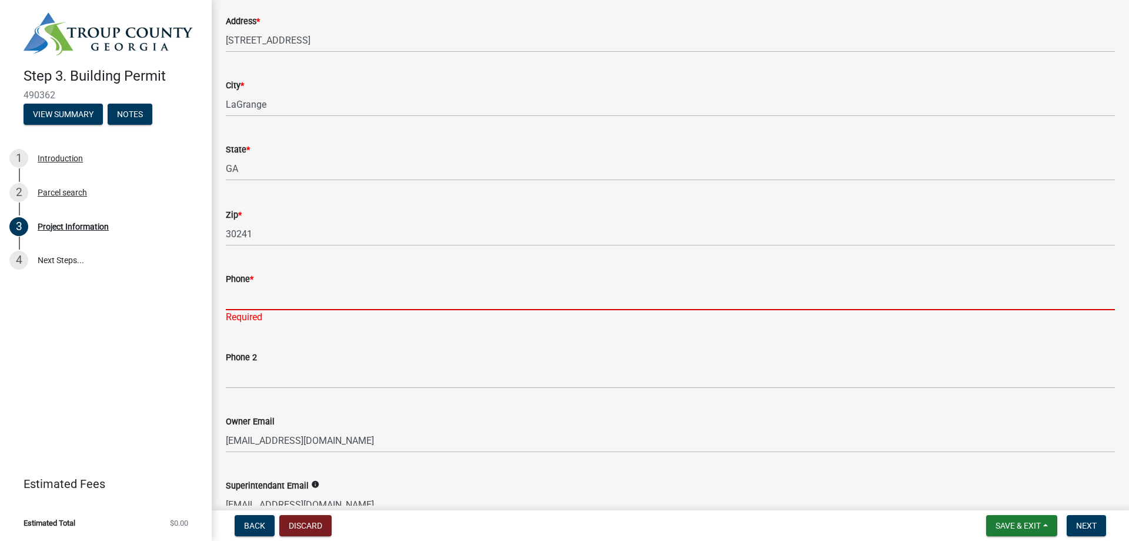
click at [375, 286] on input "Phone *" at bounding box center [670, 298] width 889 height 24
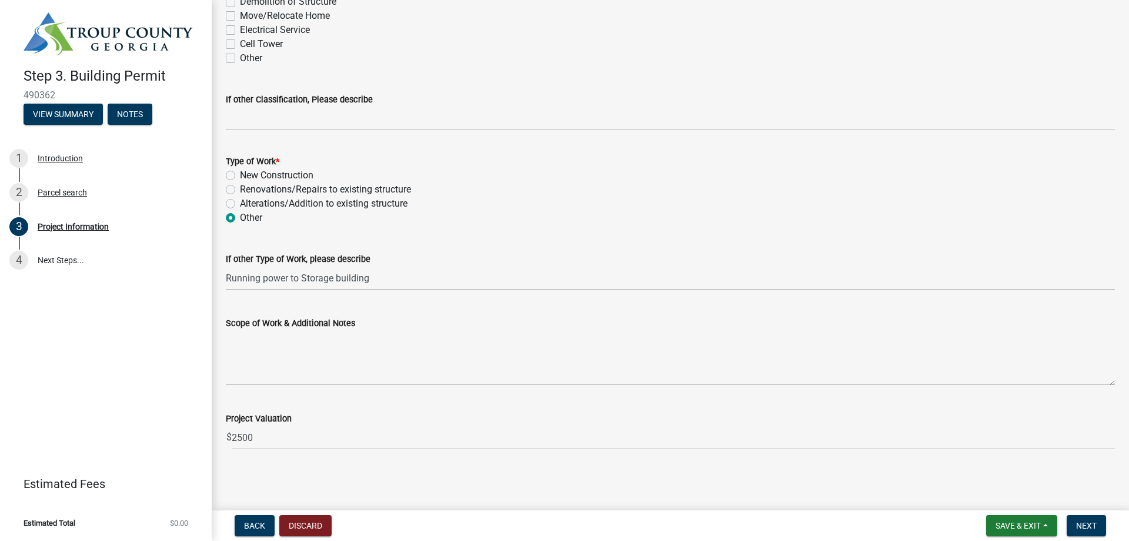
scroll to position [1108, 0]
type input "7065232251"
click at [1096, 531] on button "Next" at bounding box center [1086, 525] width 39 height 21
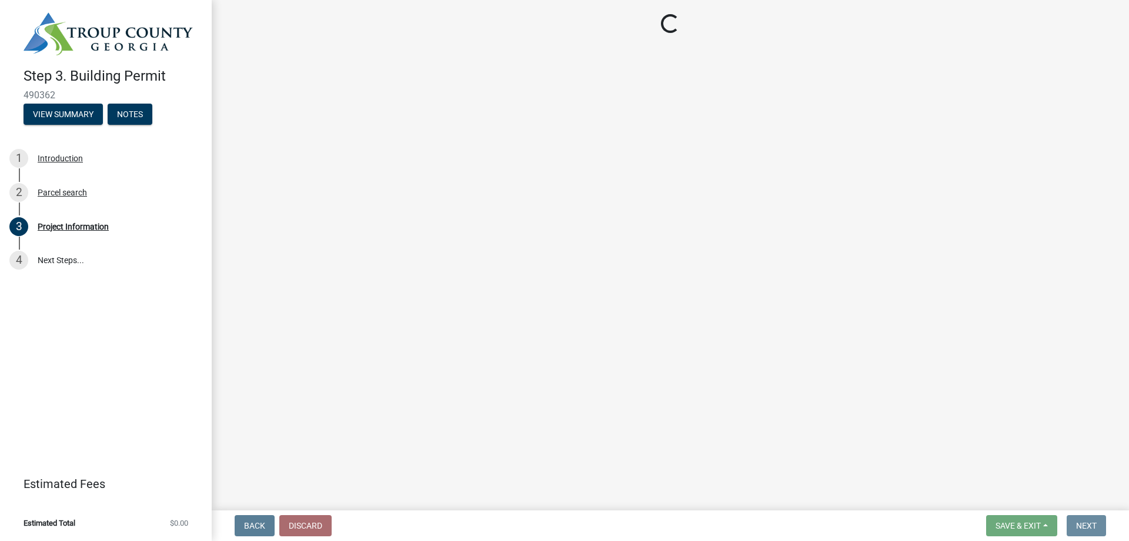
scroll to position [0, 0]
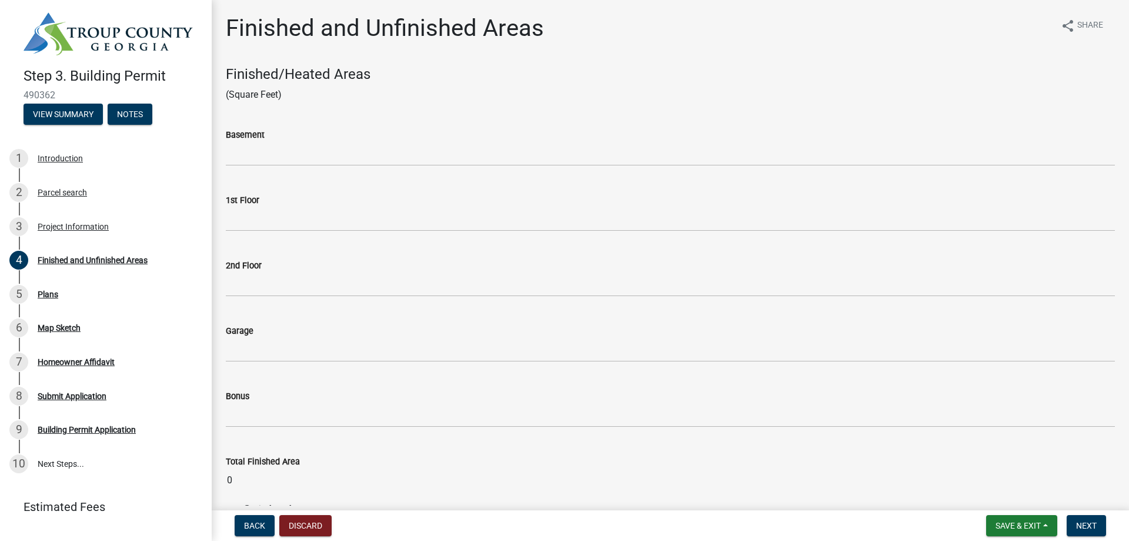
click at [702, 381] on div "Bonus" at bounding box center [670, 399] width 889 height 55
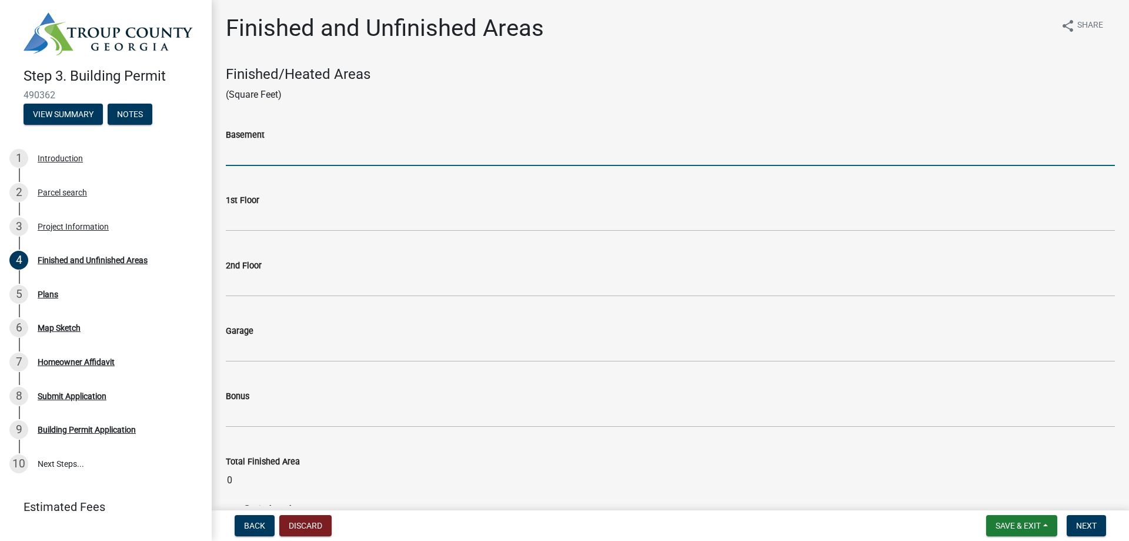
click at [305, 151] on input "text" at bounding box center [670, 154] width 889 height 24
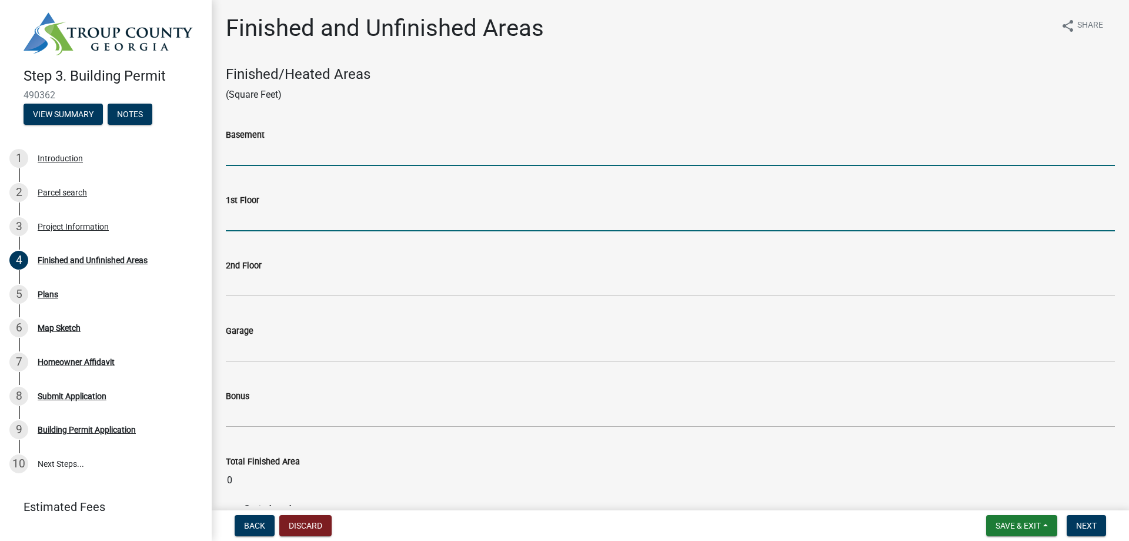
click at [271, 216] on input "text" at bounding box center [670, 219] width 889 height 24
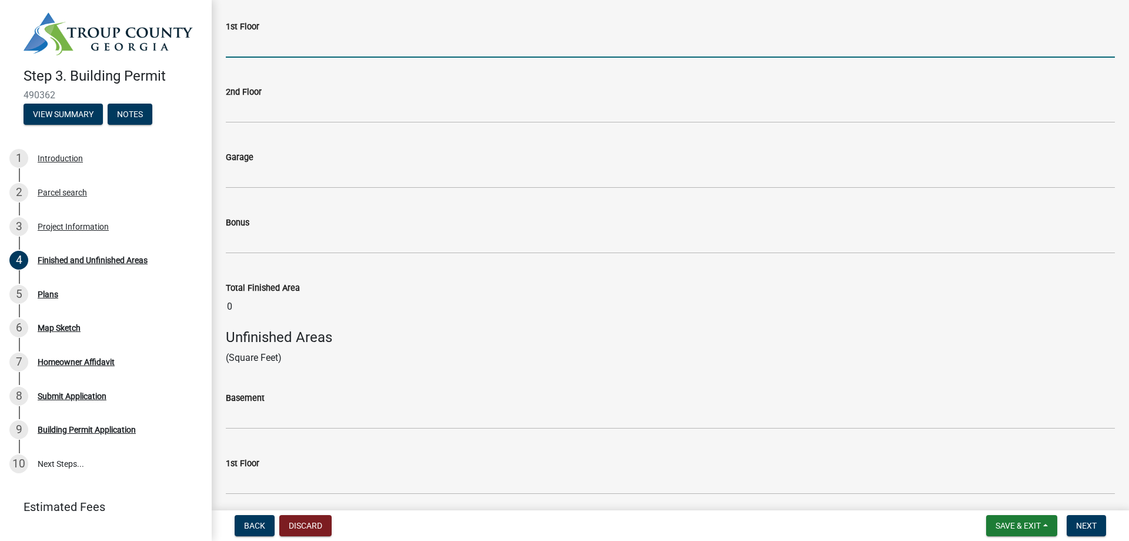
scroll to position [176, 0]
click at [1095, 529] on span "Next" at bounding box center [1086, 525] width 21 height 9
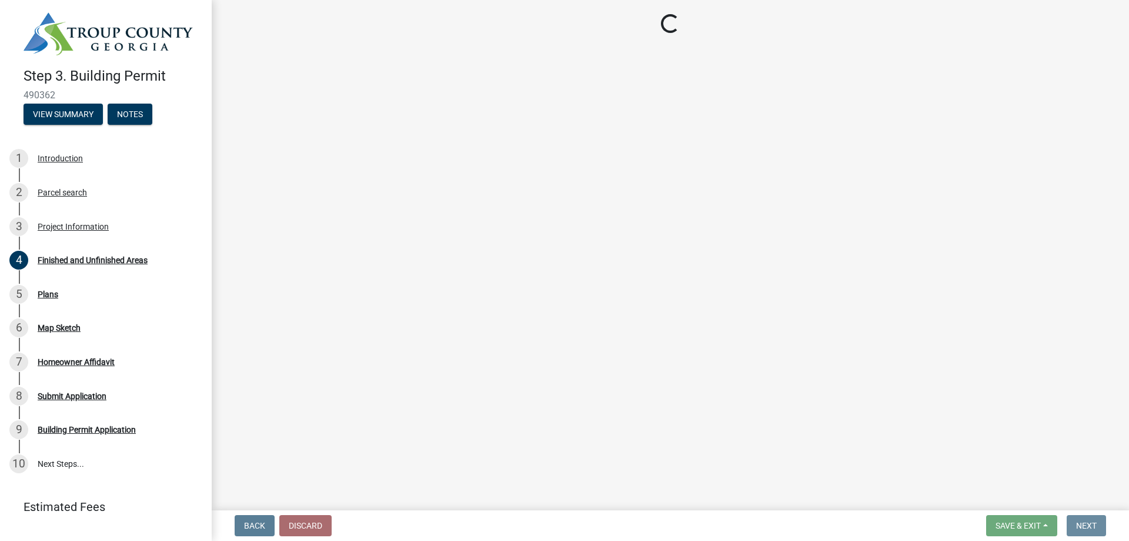
scroll to position [0, 0]
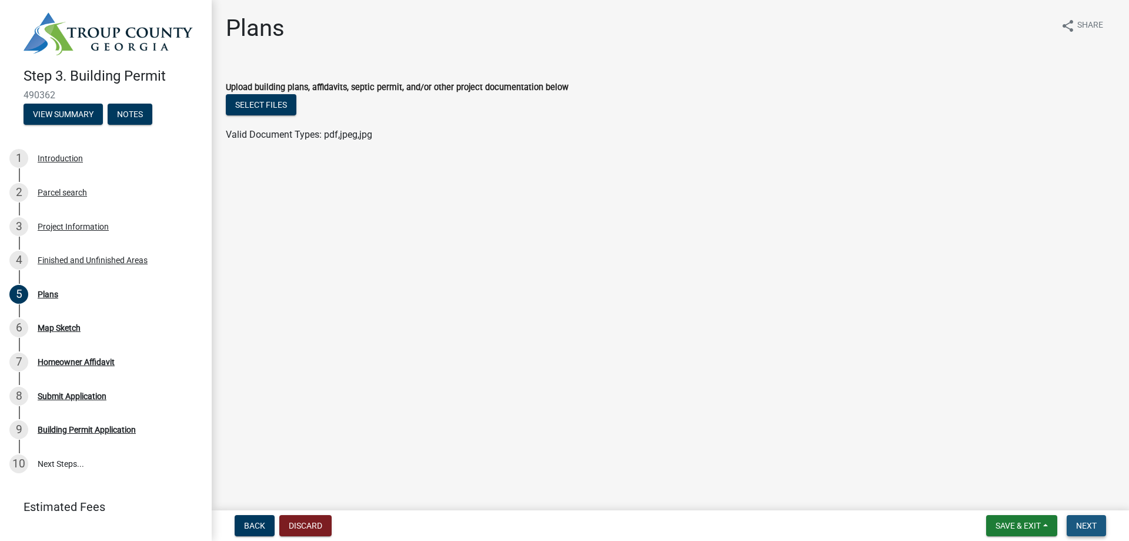
click at [1087, 525] on span "Next" at bounding box center [1086, 525] width 21 height 9
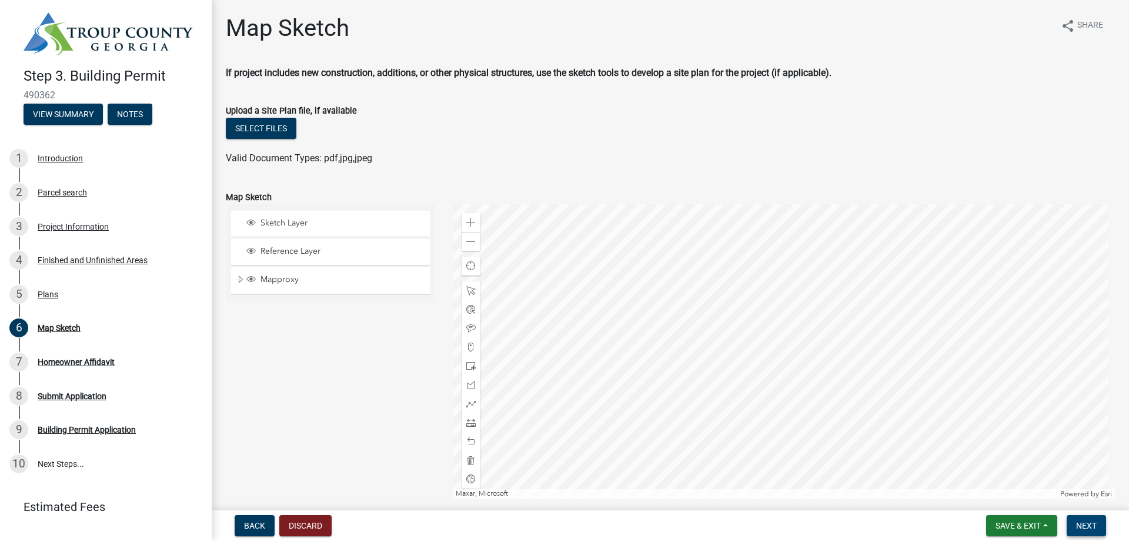
click at [1087, 525] on span "Next" at bounding box center [1086, 525] width 21 height 9
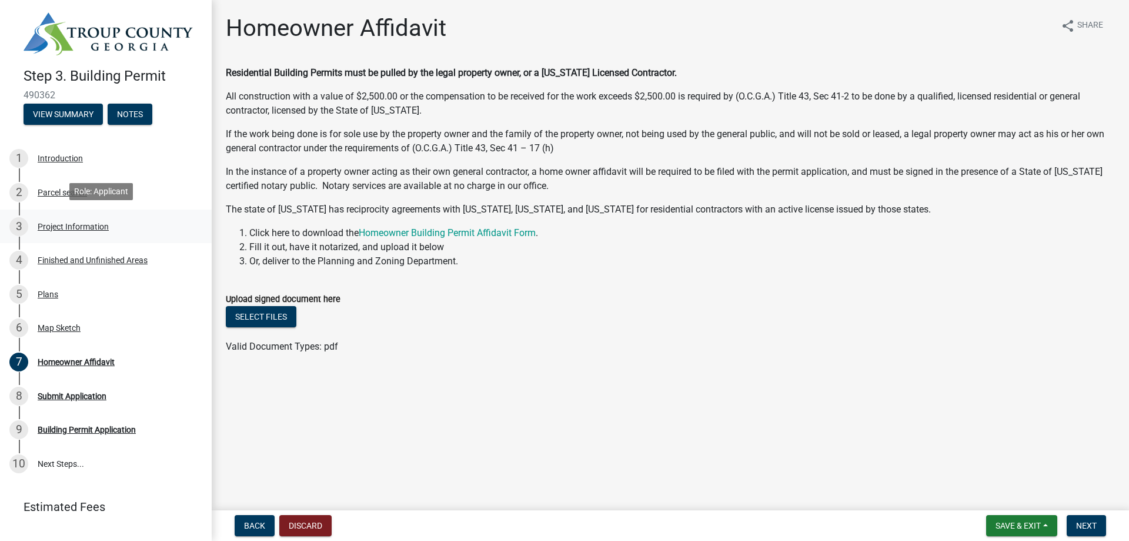
click at [64, 222] on div "Project Information" at bounding box center [73, 226] width 71 height 8
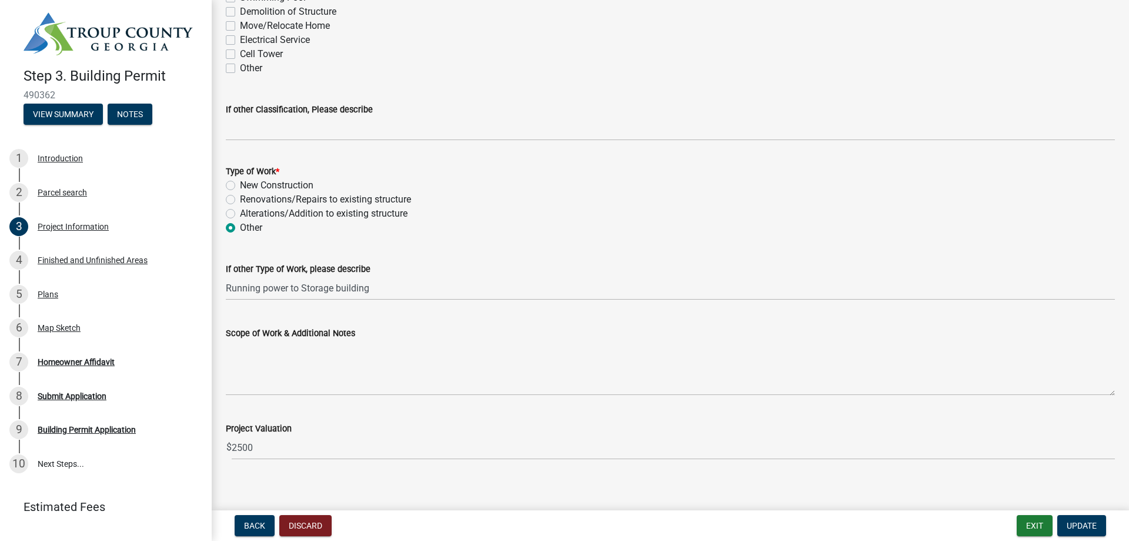
scroll to position [1094, 0]
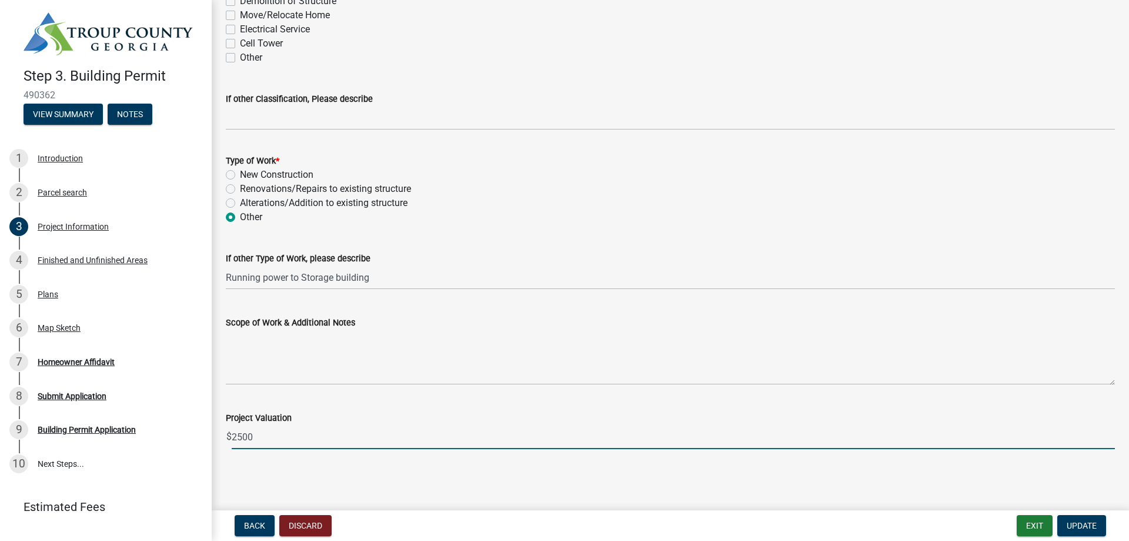
click at [239, 435] on input "2500" at bounding box center [674, 437] width 884 height 24
click at [244, 436] on input "2500" at bounding box center [674, 437] width 884 height 24
type input "1500"
click at [1094, 526] on span "Update" at bounding box center [1082, 525] width 30 height 9
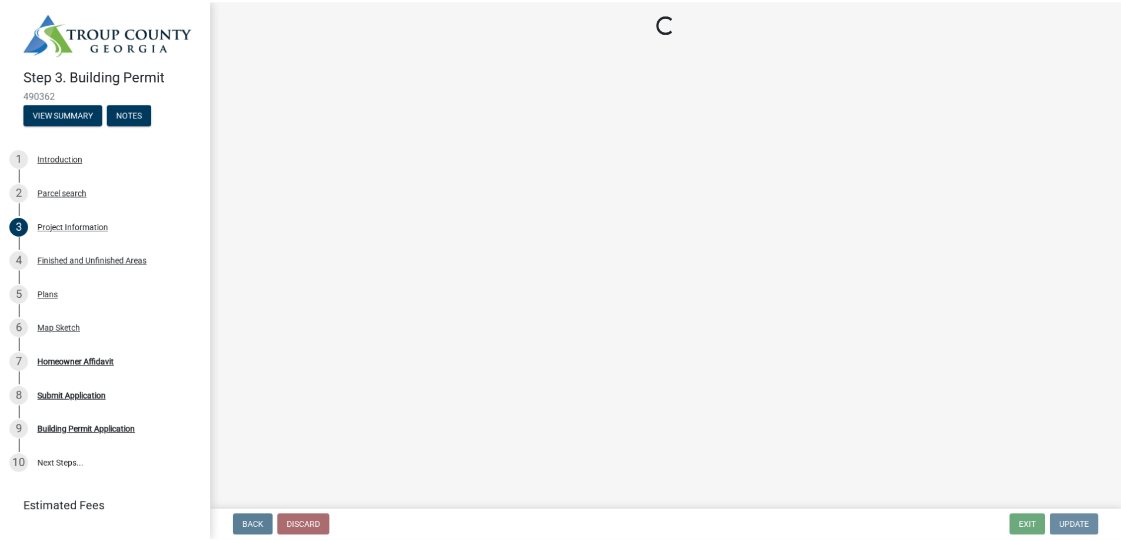
scroll to position [0, 0]
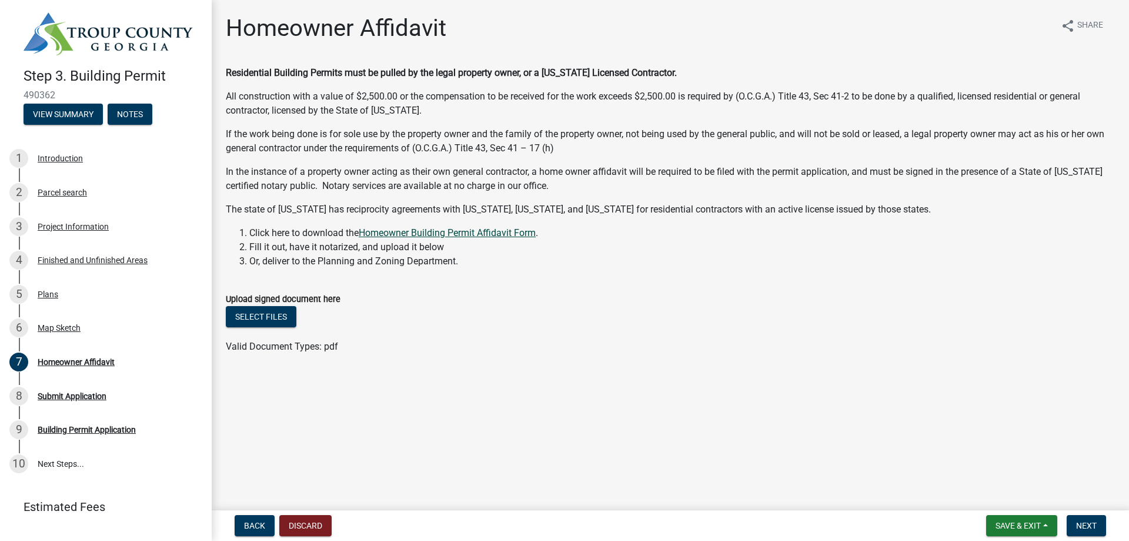
click at [491, 232] on link "Homeowner Building Permit Affidavit Form" at bounding box center [447, 232] width 177 height 11
click at [1023, 522] on span "Save & Exit" at bounding box center [1018, 525] width 45 height 9
click at [1011, 492] on button "Save & Exit" at bounding box center [1011, 495] width 94 height 28
